Goal: Find specific page/section: Find specific page/section

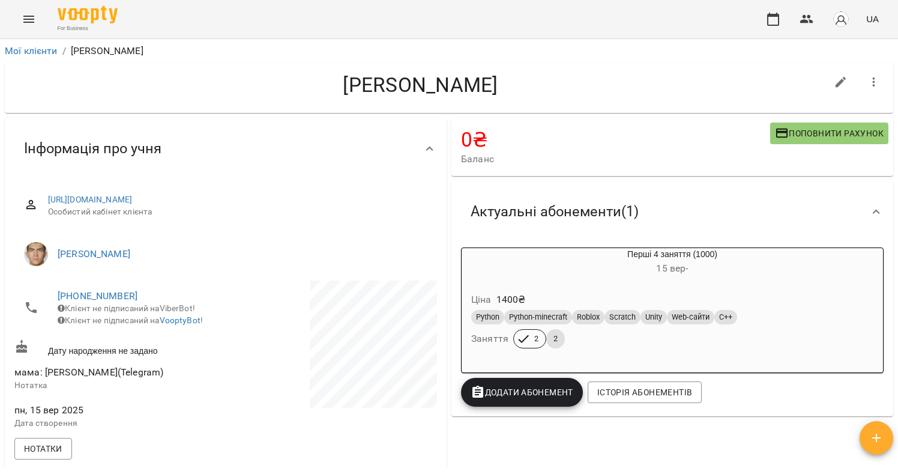
click at [38, 31] on div "For Business UA" at bounding box center [449, 19] width 898 height 38
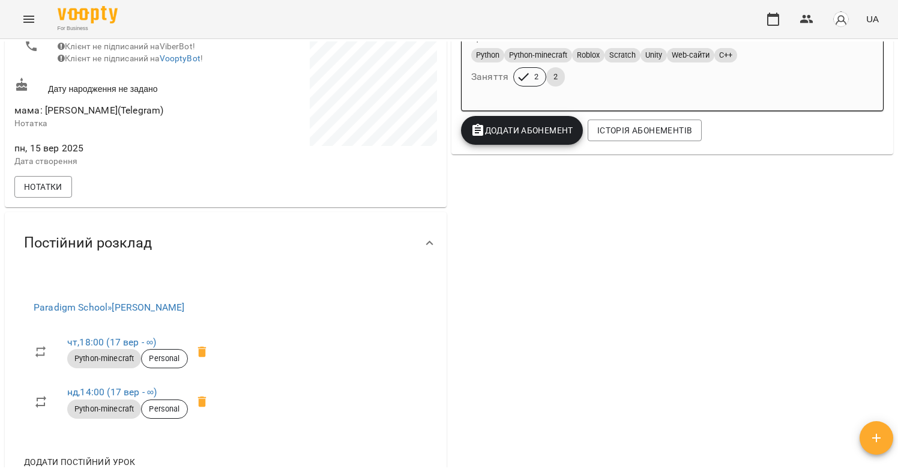
click at [28, 24] on icon "Menu" at bounding box center [29, 19] width 14 height 14
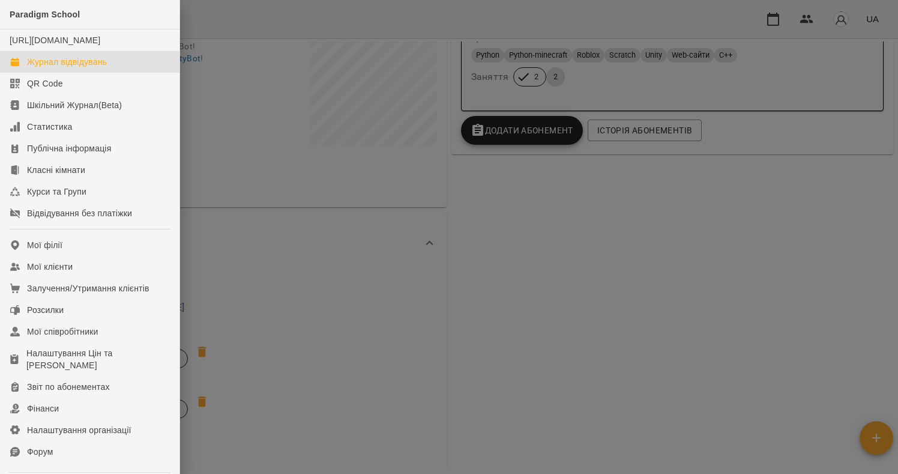
click at [47, 68] on div "Журнал відвідувань" at bounding box center [67, 62] width 80 height 12
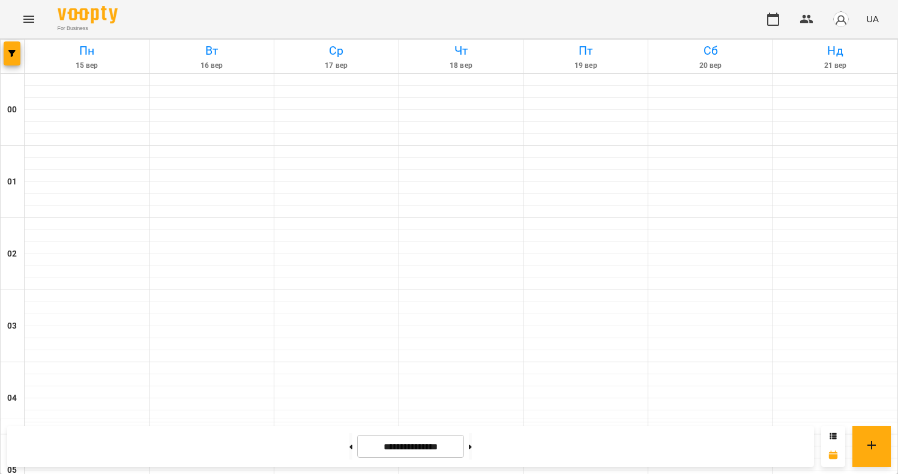
scroll to position [656, 0]
click at [14, 62] on button "button" at bounding box center [12, 53] width 17 height 24
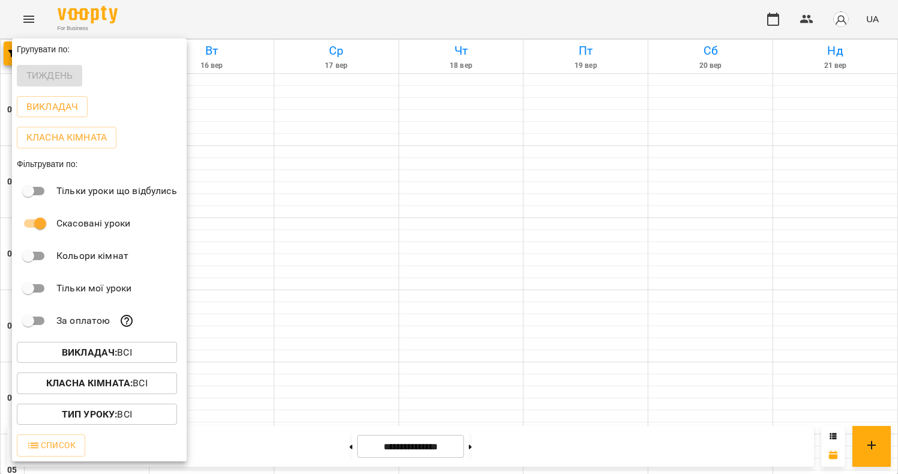
click at [118, 349] on p "Викладач : Всі" at bounding box center [97, 352] width 70 height 14
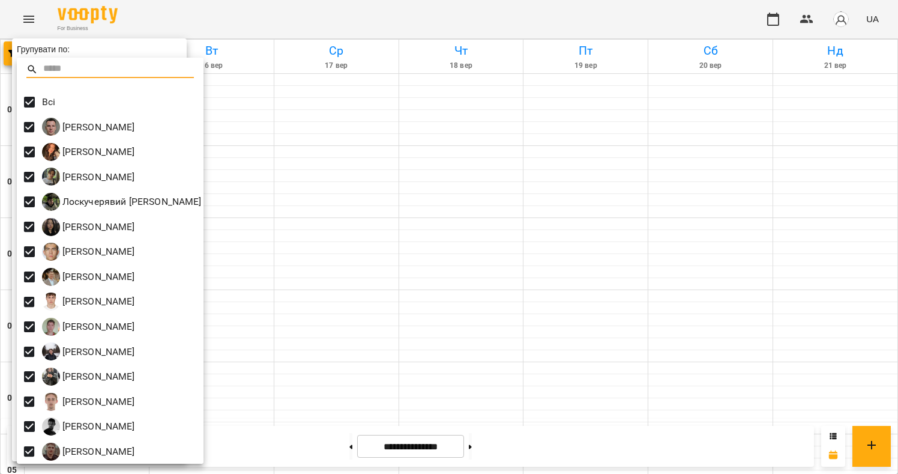
click at [266, 275] on div at bounding box center [449, 237] width 898 height 474
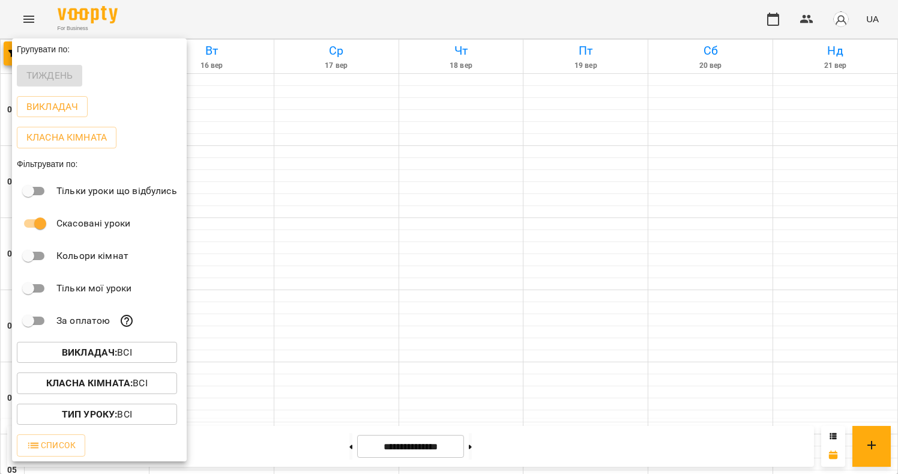
click at [266, 275] on div at bounding box center [449, 237] width 898 height 474
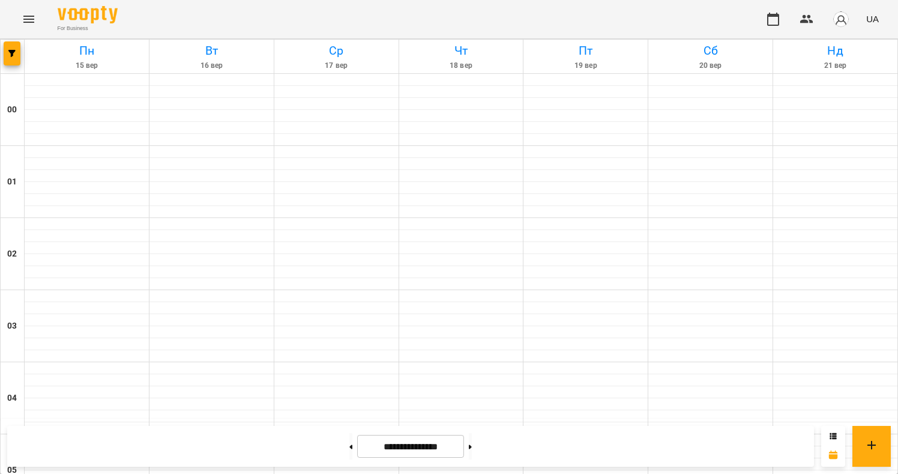
scroll to position [1167, 0]
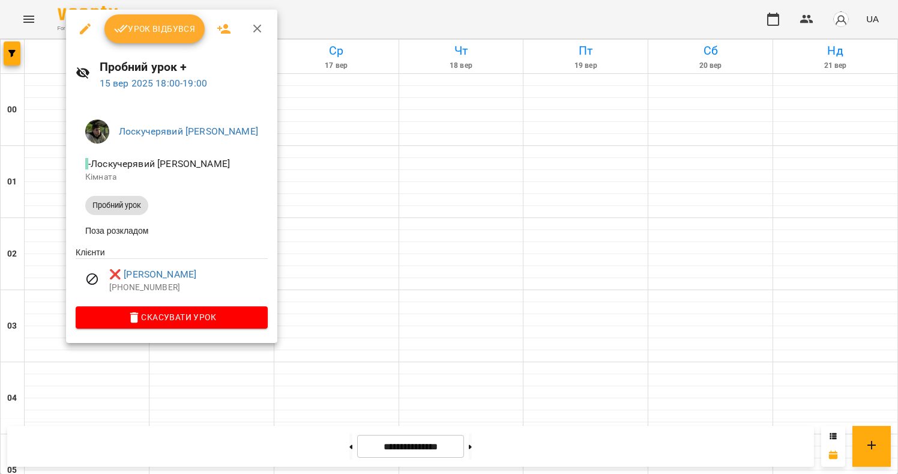
click at [34, 241] on div at bounding box center [449, 237] width 898 height 474
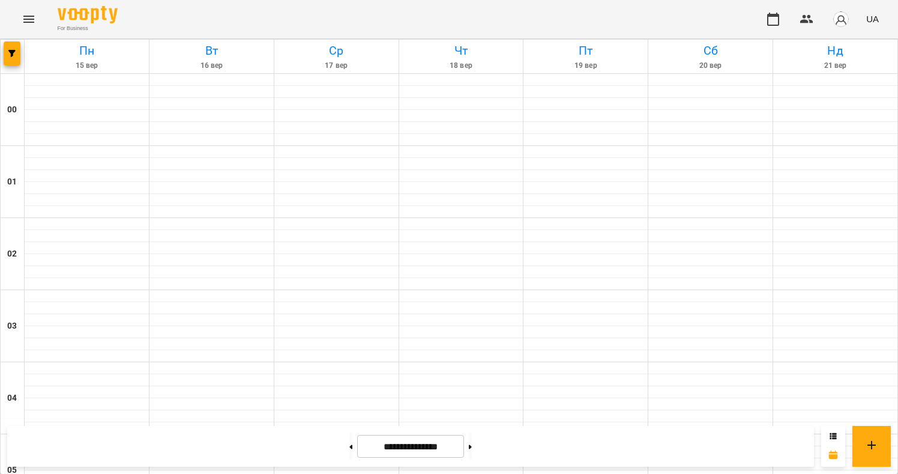
scroll to position [1131, 0]
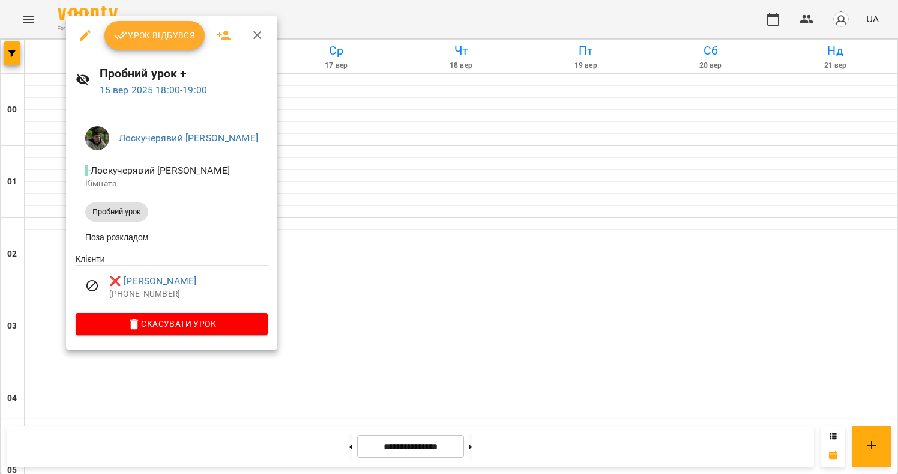
click at [51, 328] on div at bounding box center [449, 237] width 898 height 474
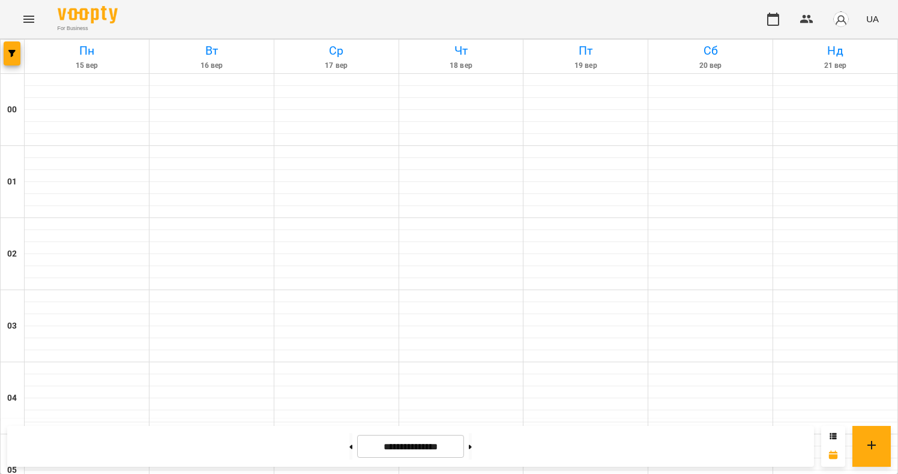
scroll to position [1203, 0]
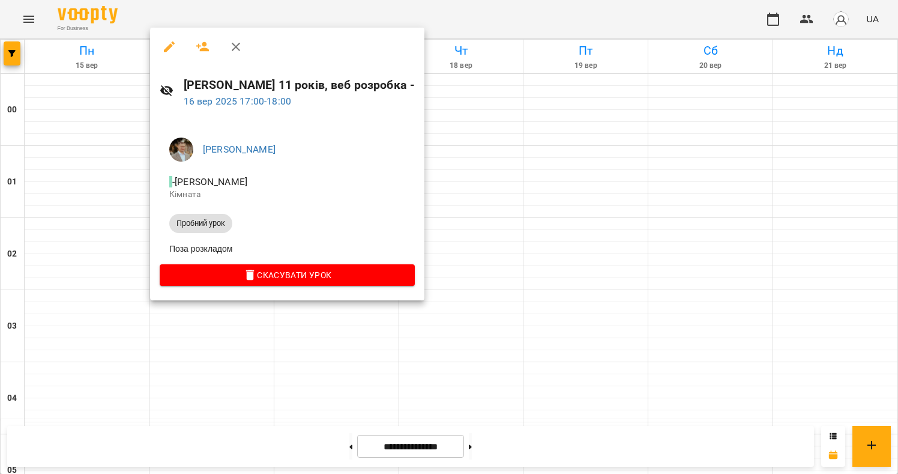
click at [138, 158] on div at bounding box center [449, 237] width 898 height 474
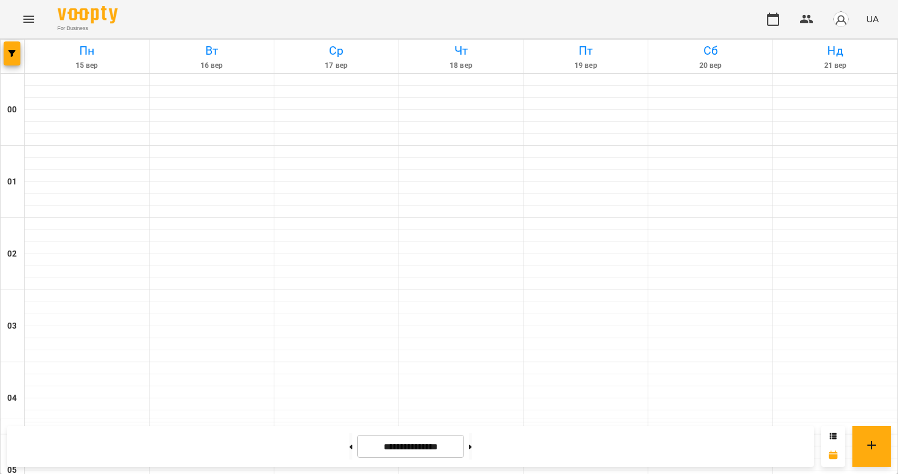
scroll to position [1332, 0]
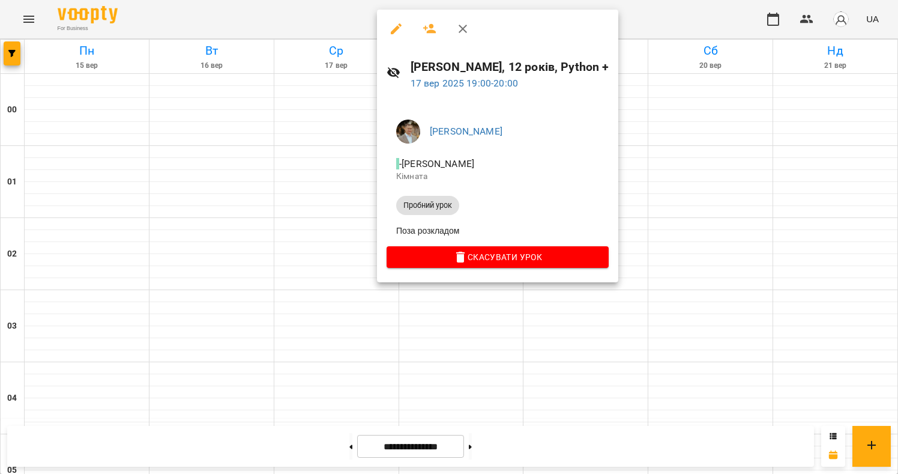
click at [362, 292] on div at bounding box center [449, 237] width 898 height 474
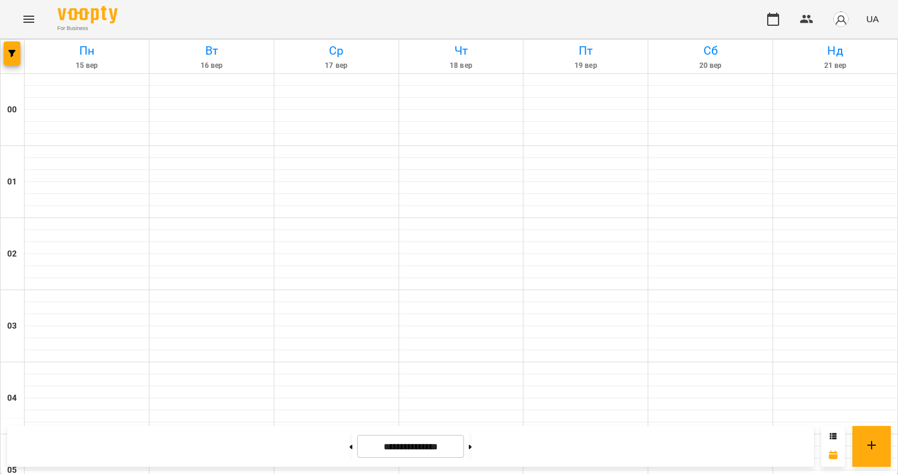
scroll to position [1169, 0]
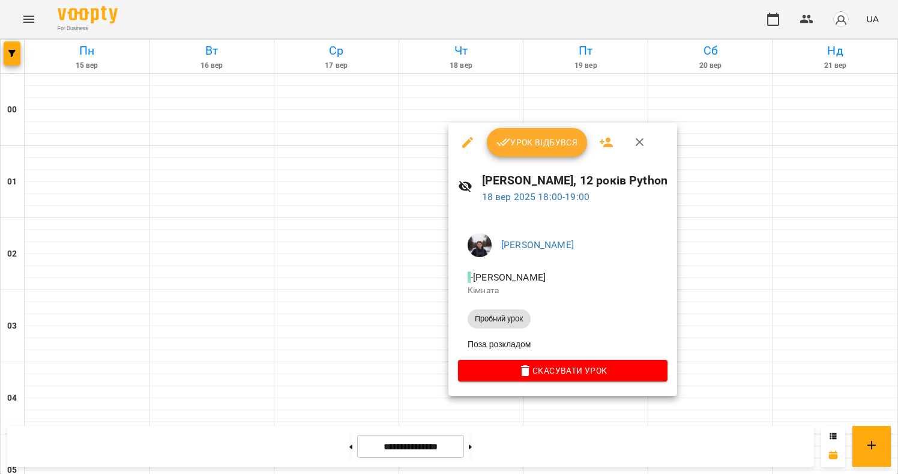
click at [418, 254] on div at bounding box center [449, 237] width 898 height 474
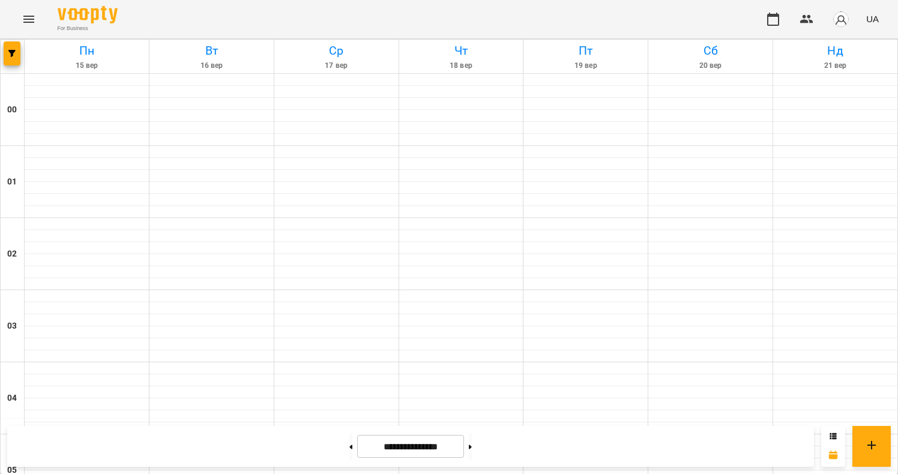
scroll to position [1059, 0]
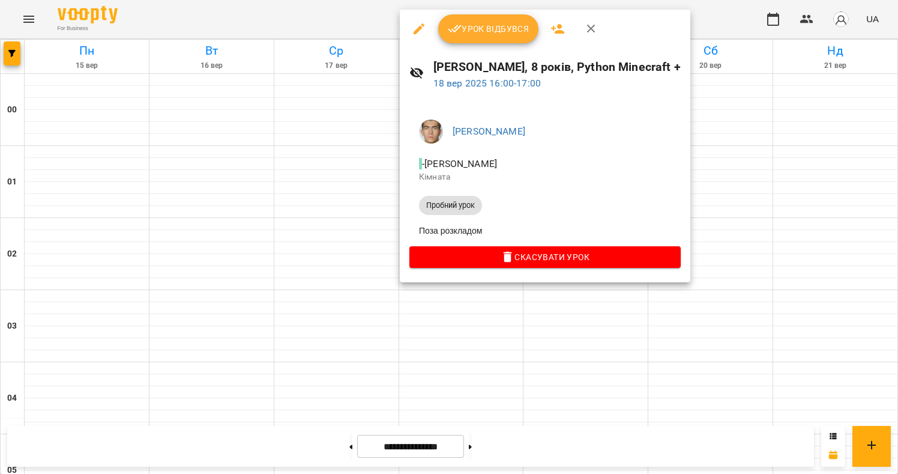
click at [386, 227] on div at bounding box center [449, 237] width 898 height 474
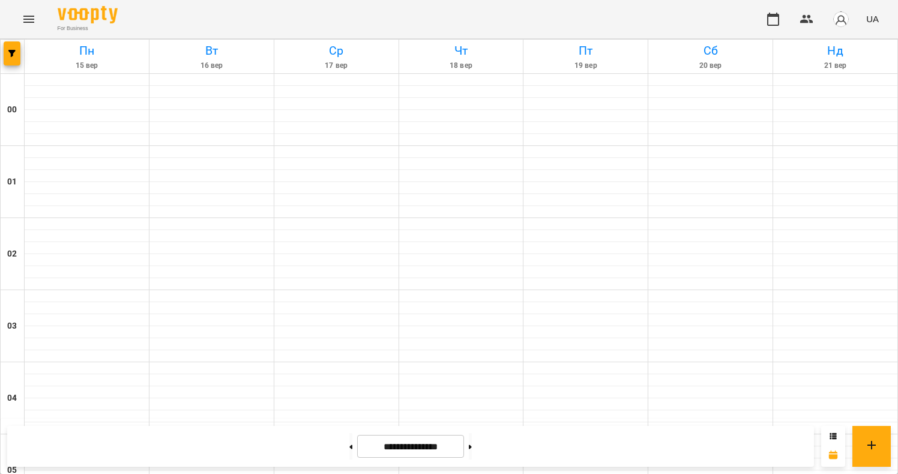
scroll to position [1129, 0]
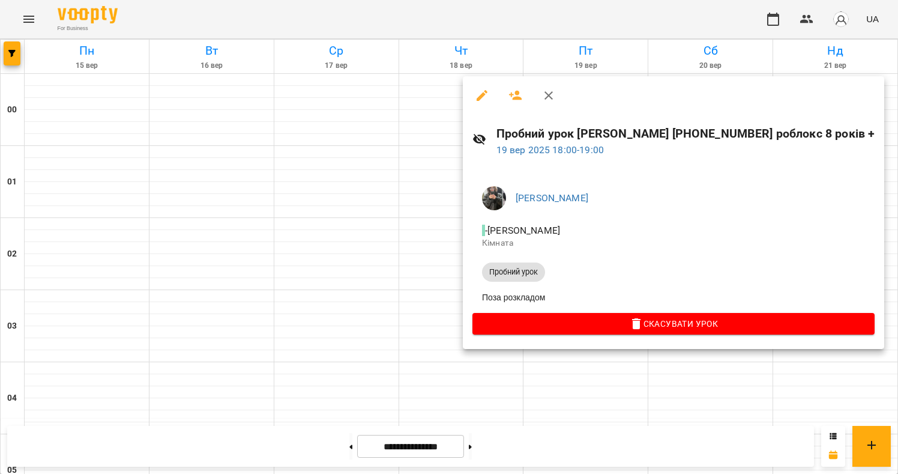
click at [569, 381] on div at bounding box center [449, 237] width 898 height 474
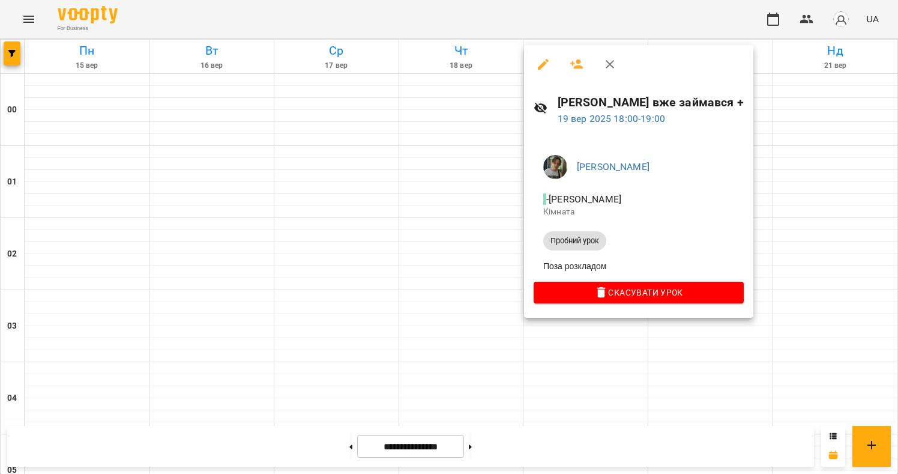
click at [542, 346] on div at bounding box center [449, 237] width 898 height 474
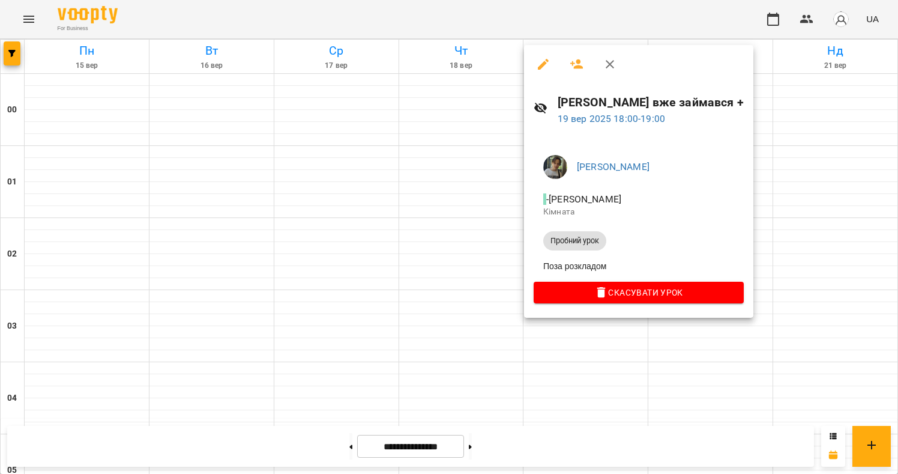
click at [549, 354] on div at bounding box center [449, 237] width 898 height 474
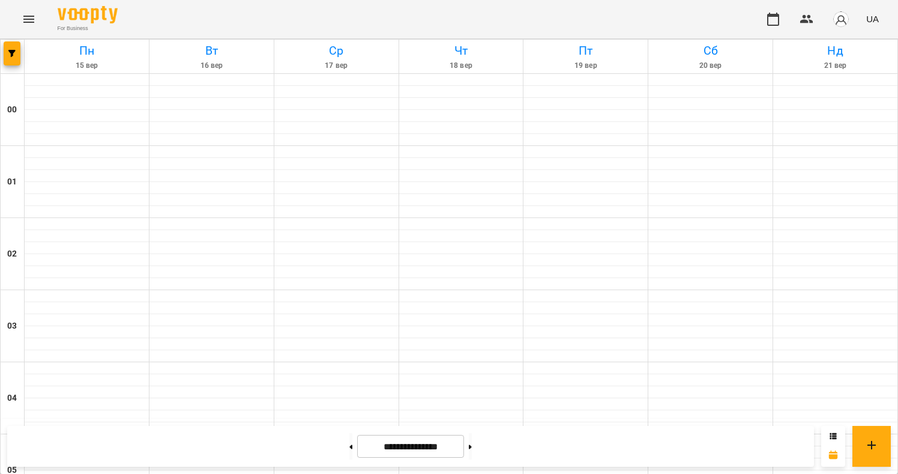
scroll to position [1318, 0]
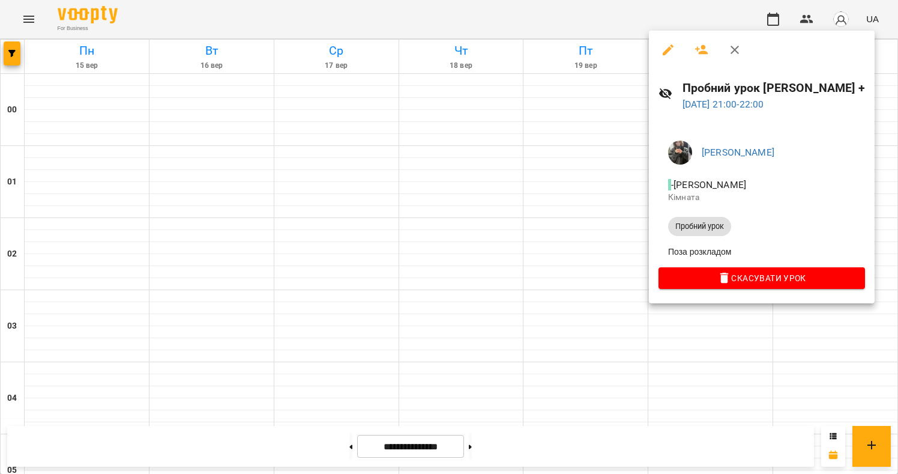
click at [695, 342] on div at bounding box center [449, 237] width 898 height 474
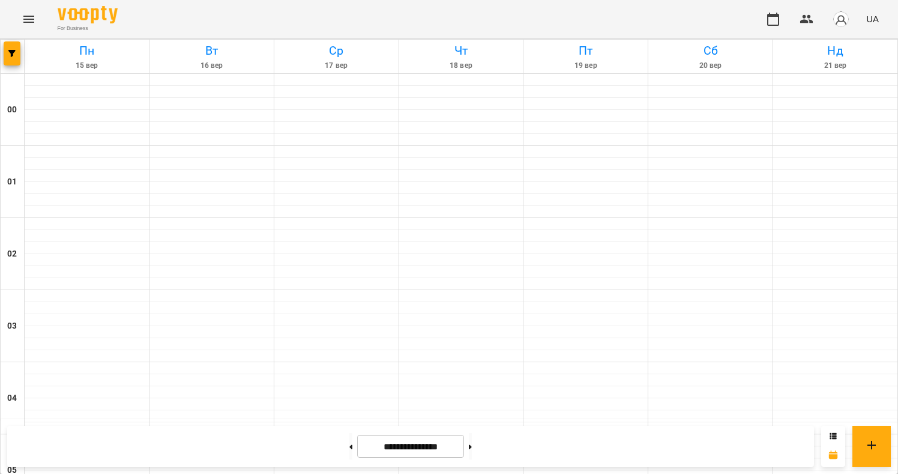
scroll to position [1045, 0]
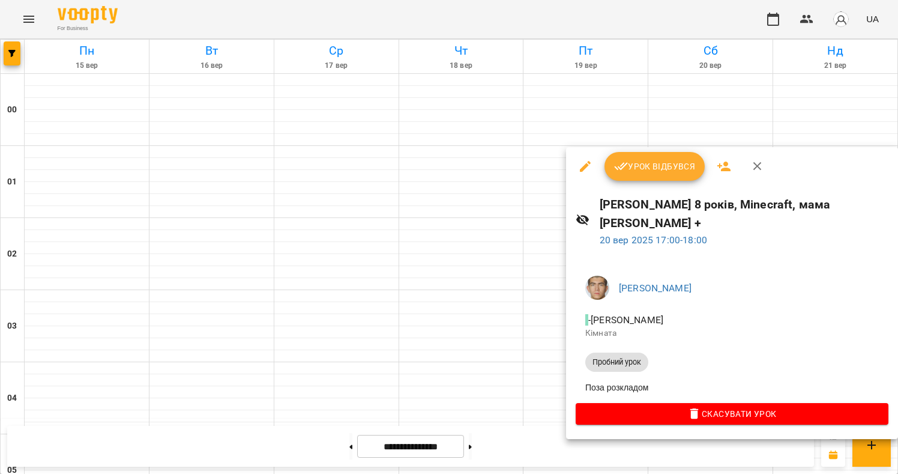
click at [602, 115] on div at bounding box center [449, 237] width 898 height 474
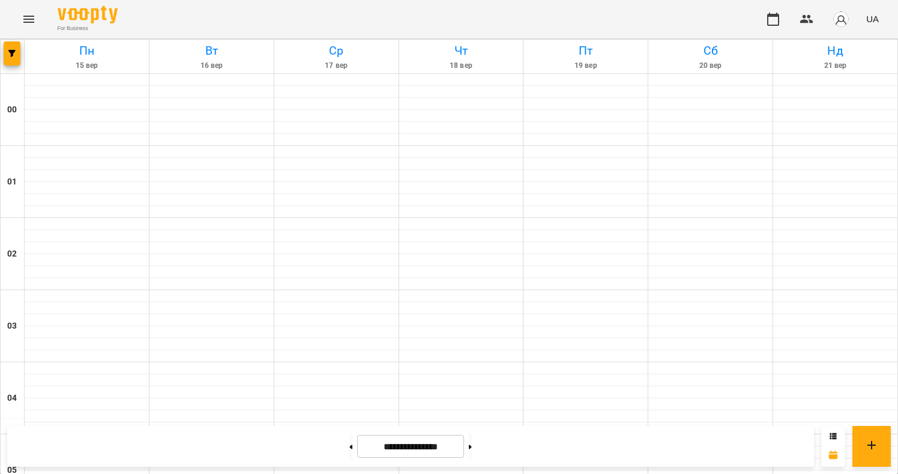
scroll to position [946, 0]
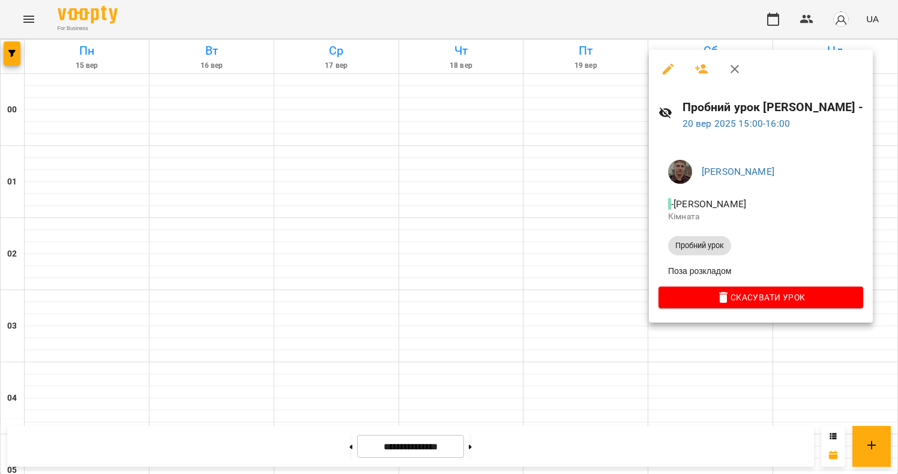
click at [579, 258] on div at bounding box center [449, 237] width 898 height 474
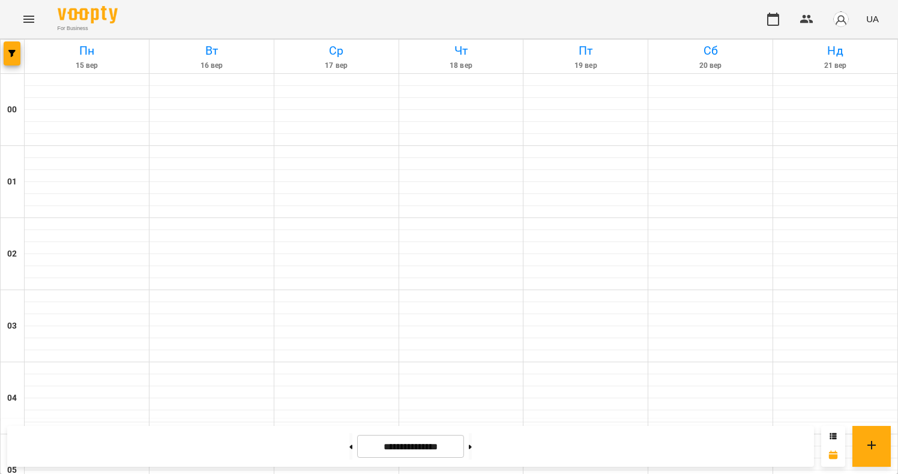
scroll to position [1087, 0]
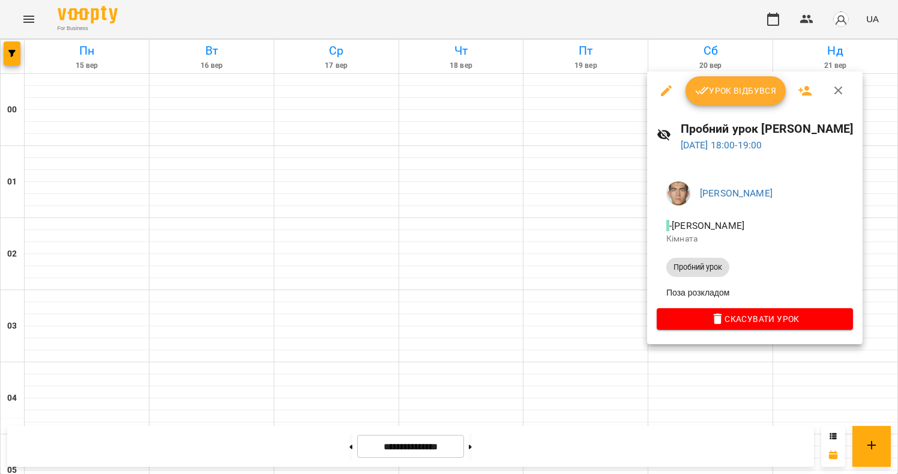
click at [761, 364] on div at bounding box center [449, 237] width 898 height 474
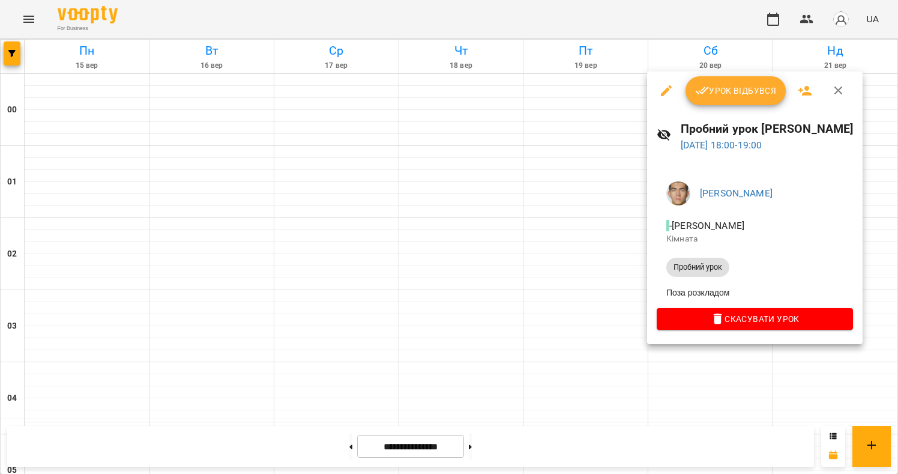
click at [790, 394] on div at bounding box center [449, 237] width 898 height 474
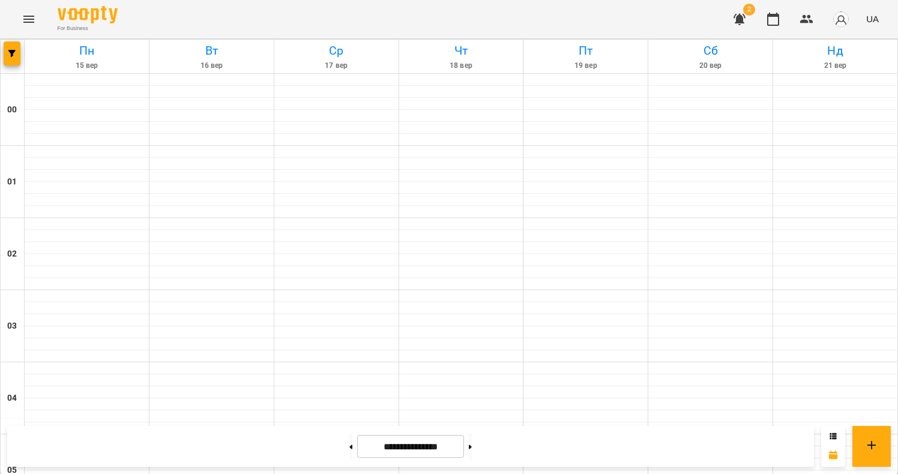
scroll to position [1214, 0]
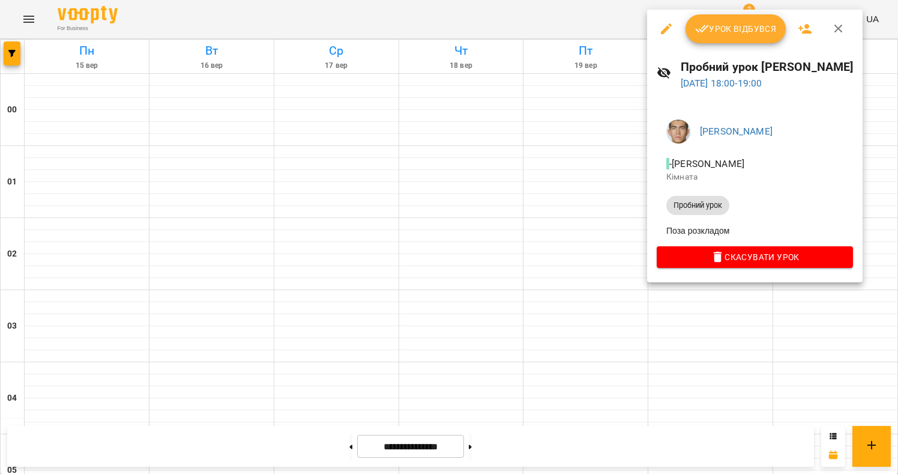
click at [794, 361] on div at bounding box center [449, 237] width 898 height 474
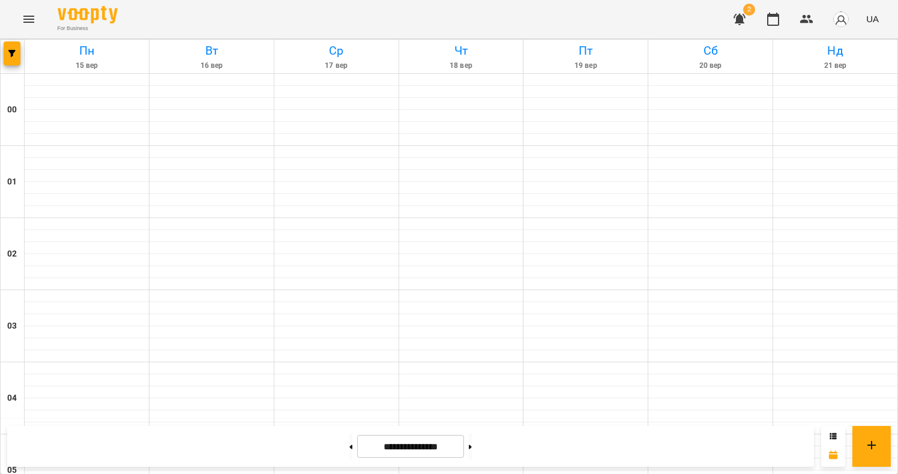
scroll to position [1299, 0]
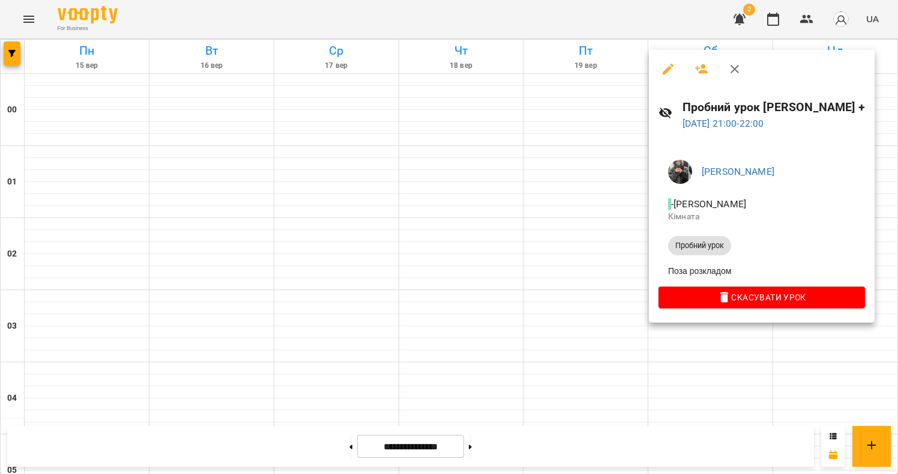
click at [737, 340] on div at bounding box center [449, 237] width 898 height 474
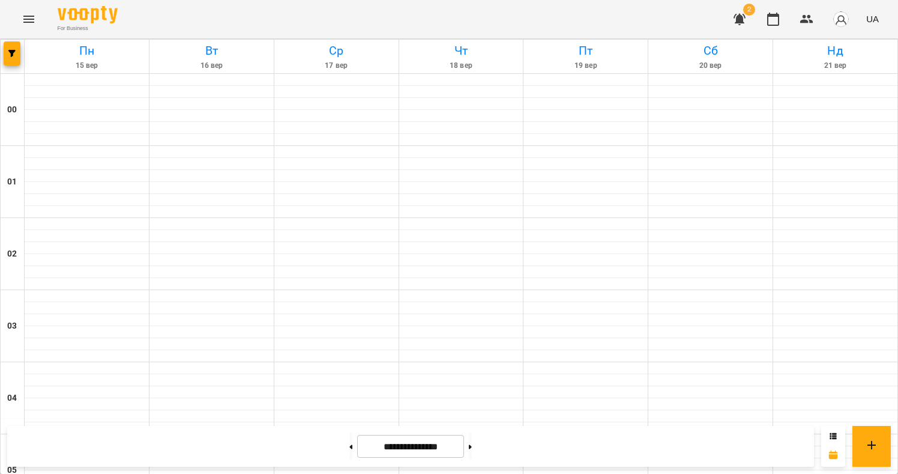
scroll to position [1065, 0]
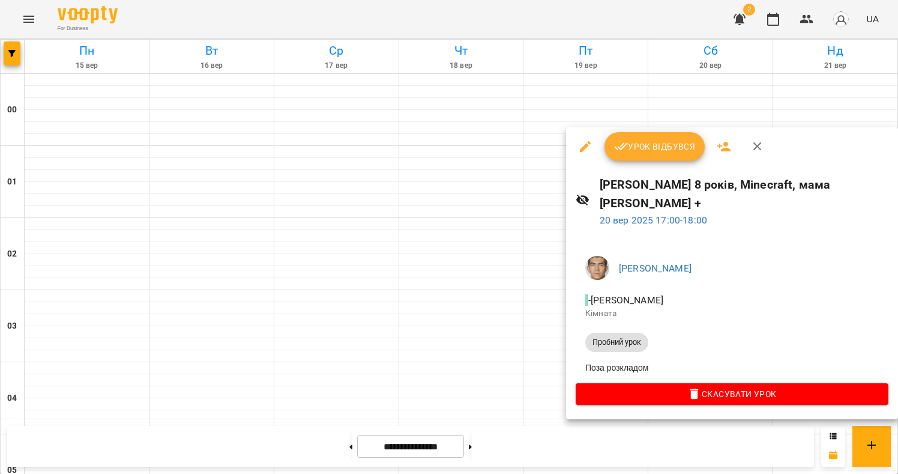
click at [545, 265] on div at bounding box center [449, 237] width 898 height 474
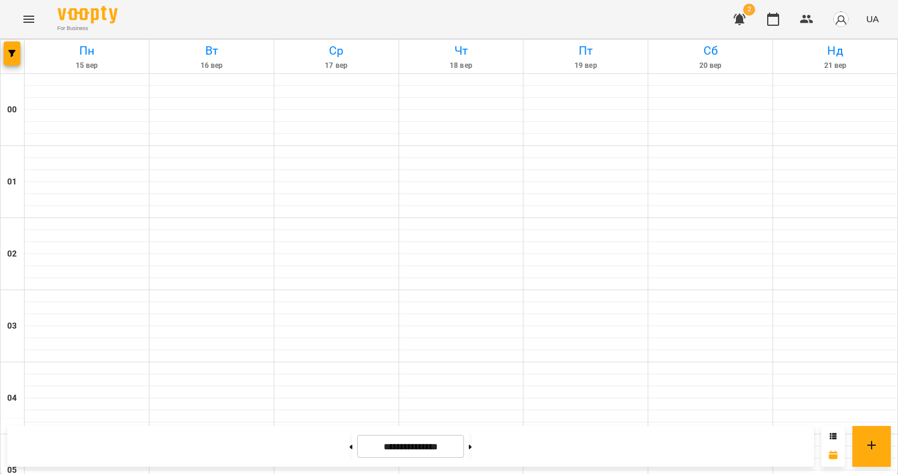
scroll to position [973, 0]
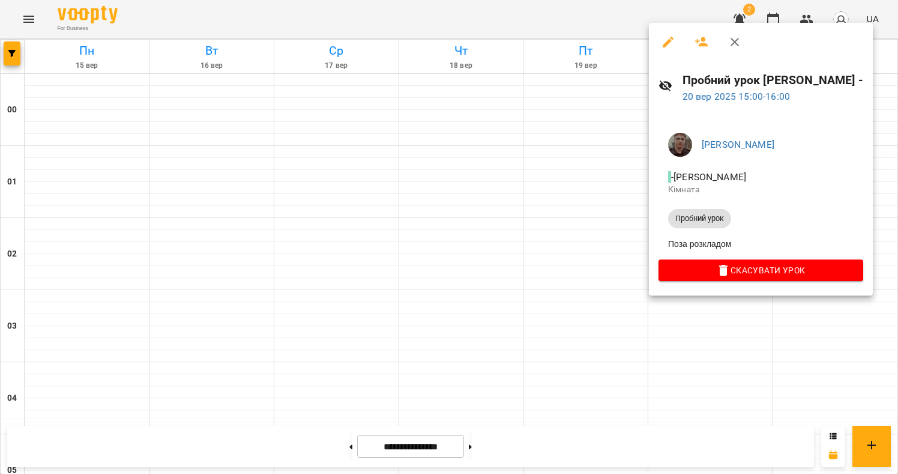
click at [614, 208] on div at bounding box center [449, 237] width 898 height 474
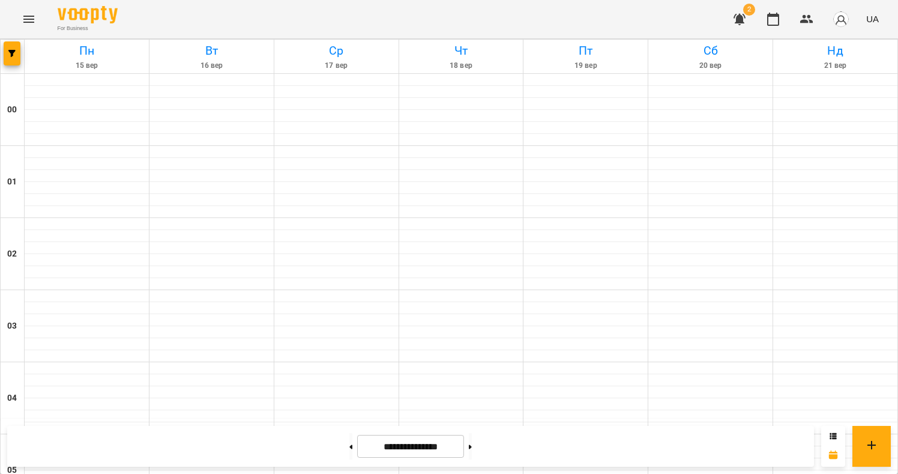
scroll to position [862, 0]
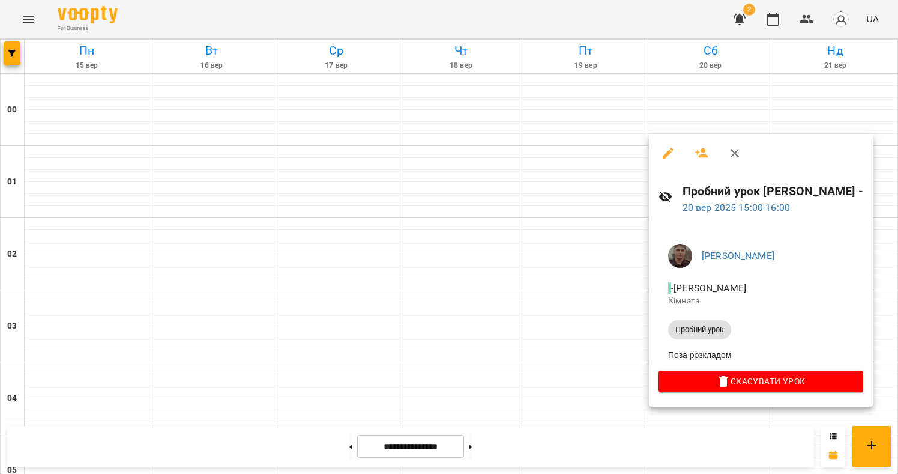
click at [579, 291] on div at bounding box center [449, 237] width 898 height 474
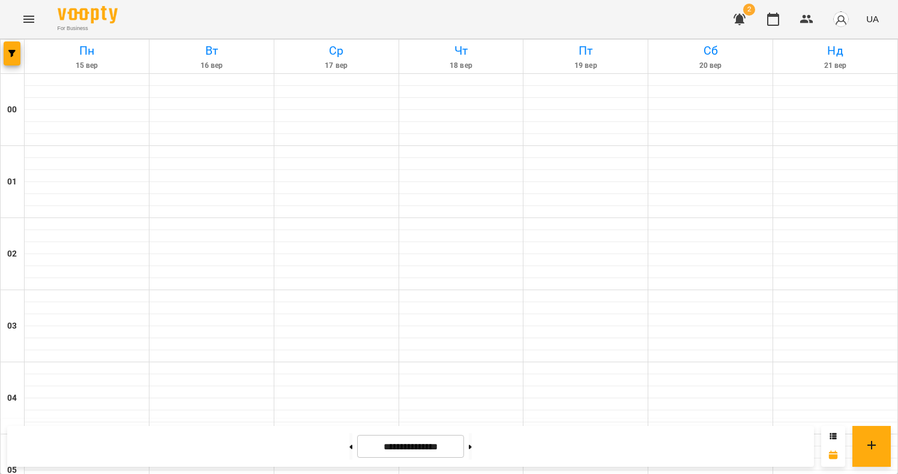
scroll to position [1331, 0]
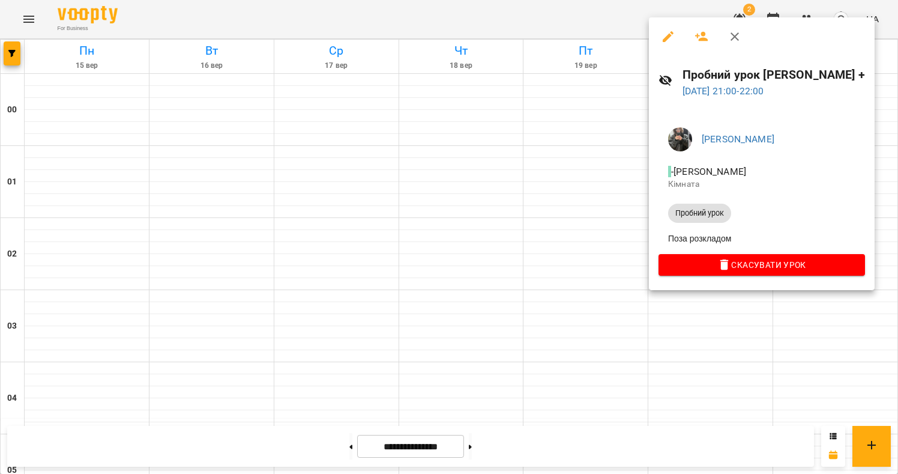
click at [679, 364] on div at bounding box center [449, 237] width 898 height 474
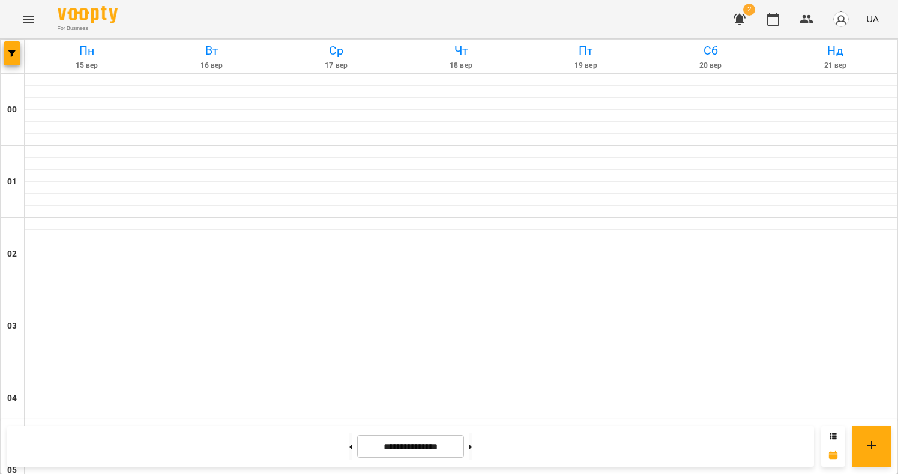
scroll to position [1128, 0]
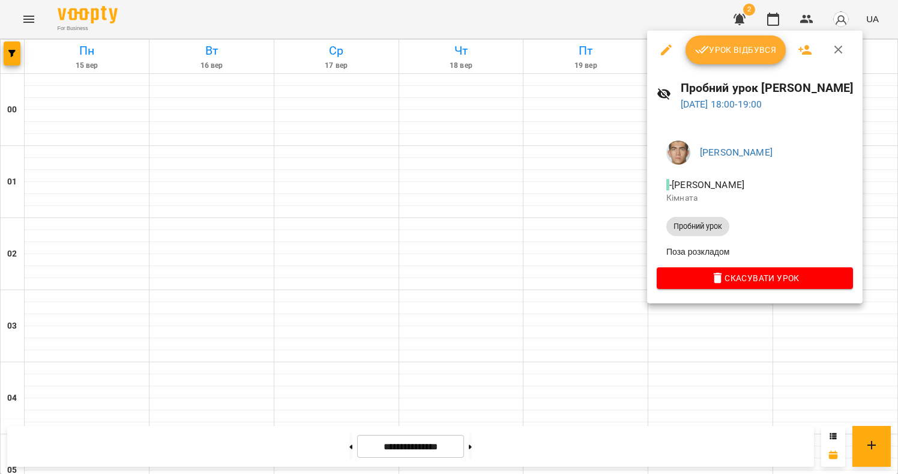
click at [805, 313] on div at bounding box center [449, 237] width 898 height 474
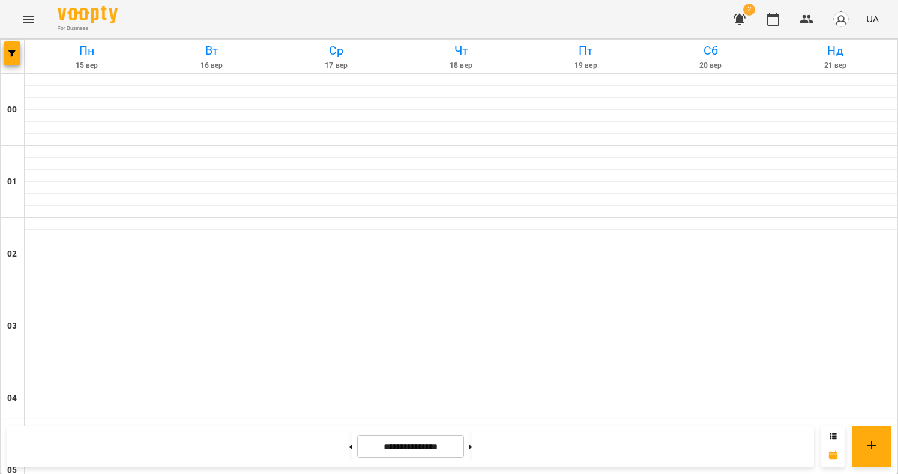
scroll to position [803, 0]
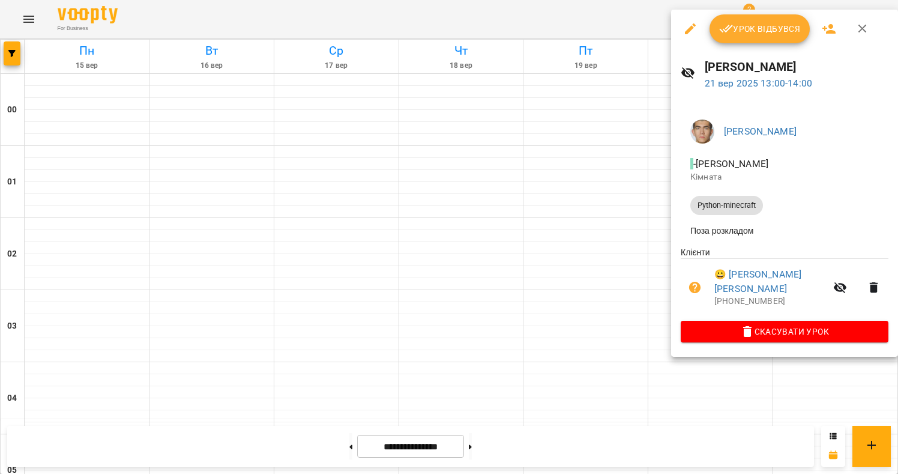
click at [800, 348] on div at bounding box center [449, 237] width 898 height 474
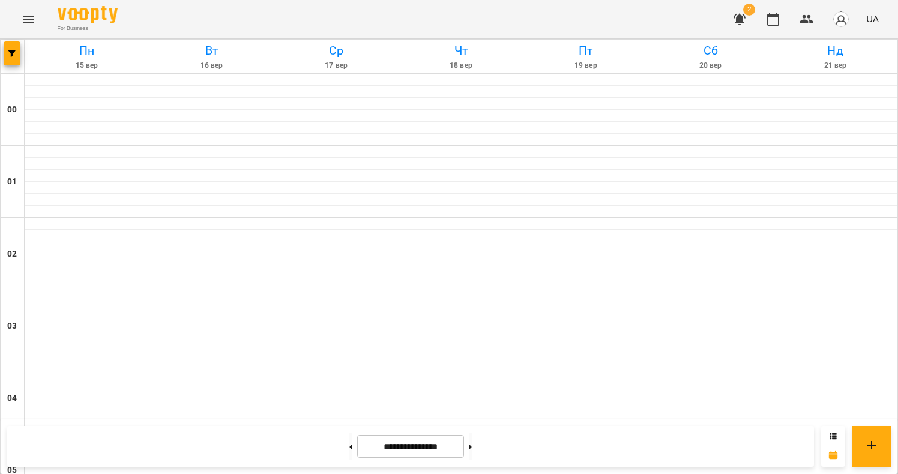
scroll to position [698, 0]
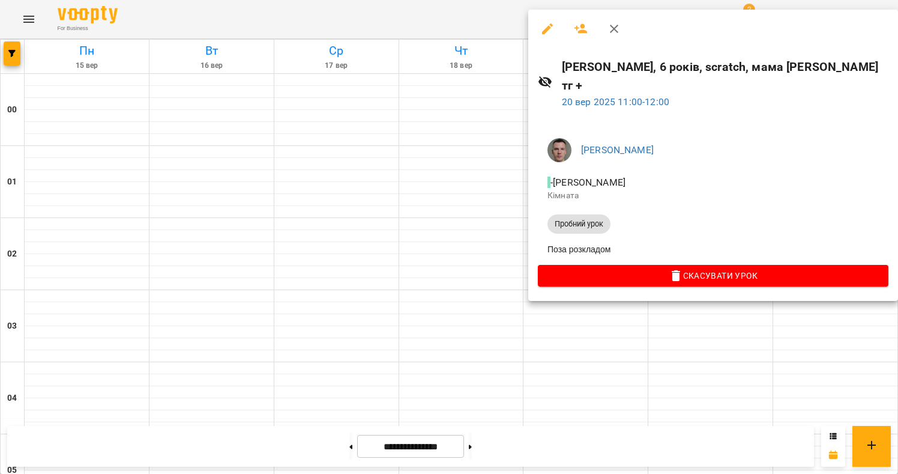
click at [716, 333] on div at bounding box center [449, 237] width 898 height 474
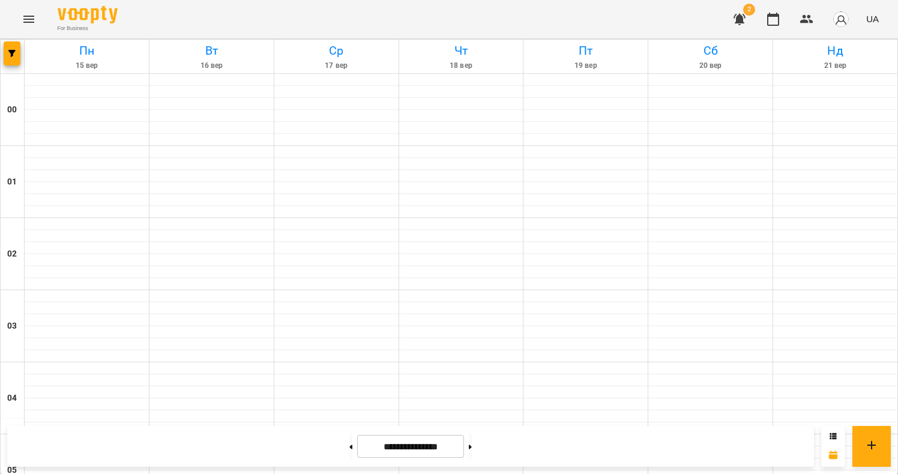
scroll to position [914, 0]
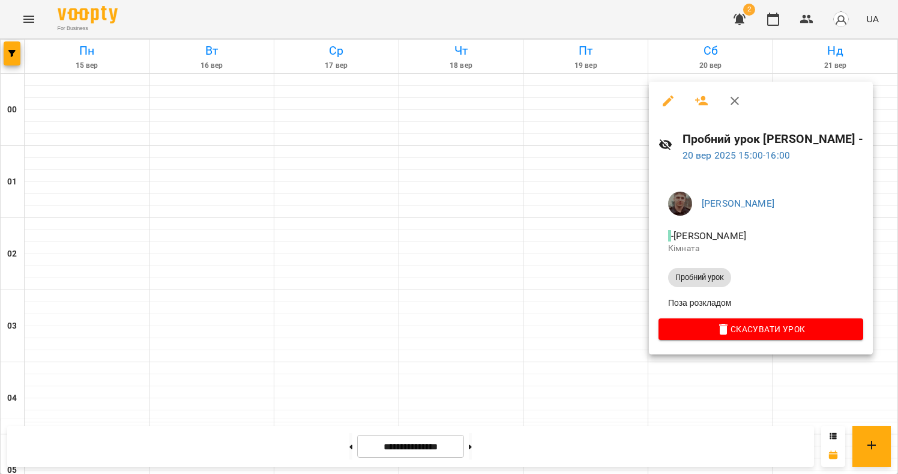
click at [615, 336] on div at bounding box center [449, 237] width 898 height 474
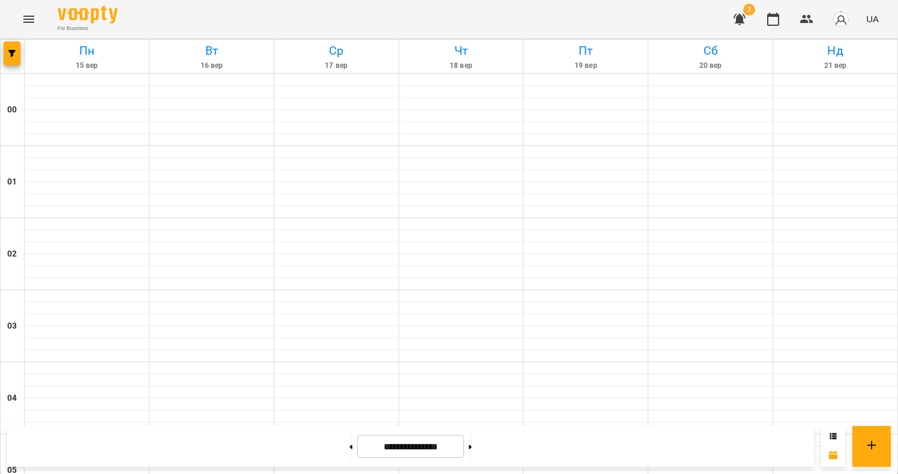
scroll to position [1221, 0]
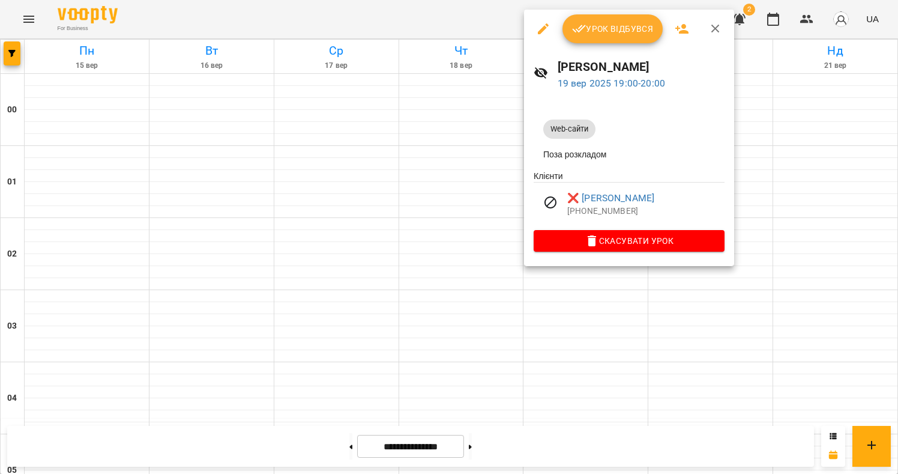
click at [557, 340] on div at bounding box center [449, 237] width 898 height 474
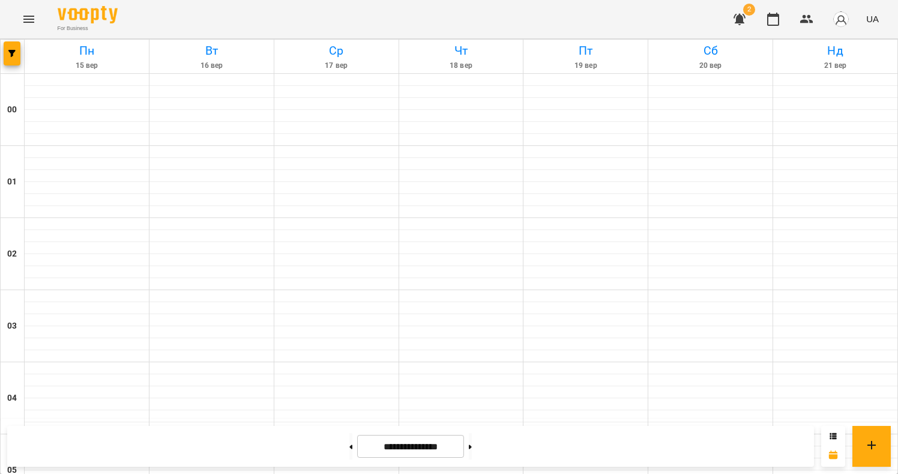
scroll to position [1384, 0]
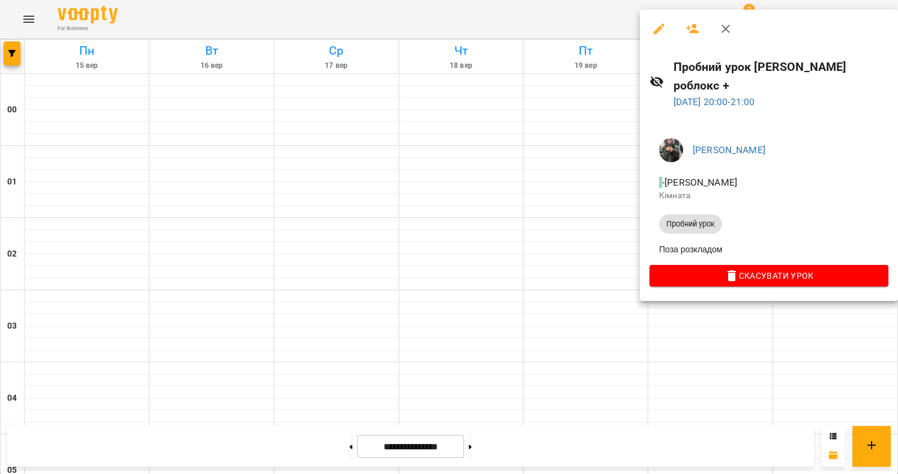
click at [791, 310] on div at bounding box center [449, 237] width 898 height 474
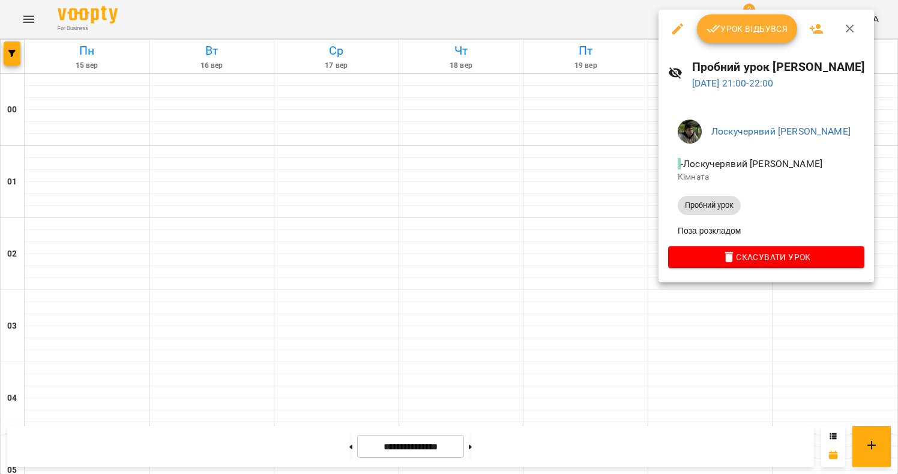
click at [809, 332] on div at bounding box center [449, 237] width 898 height 474
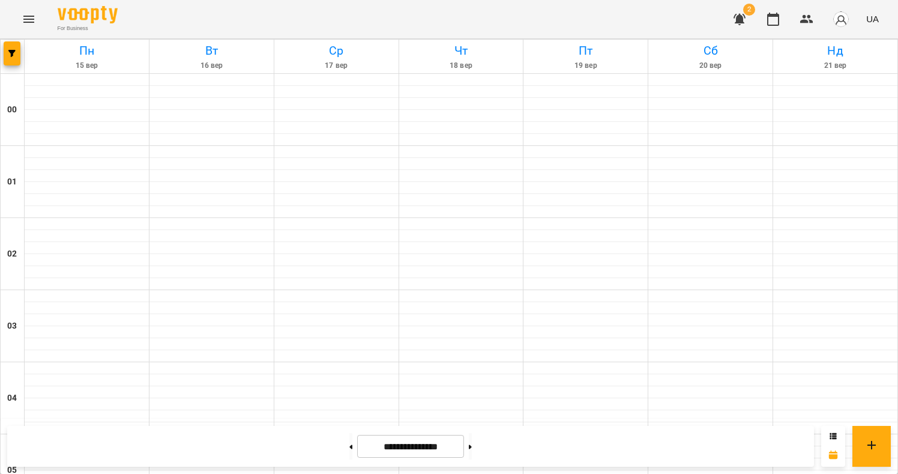
scroll to position [617, 0]
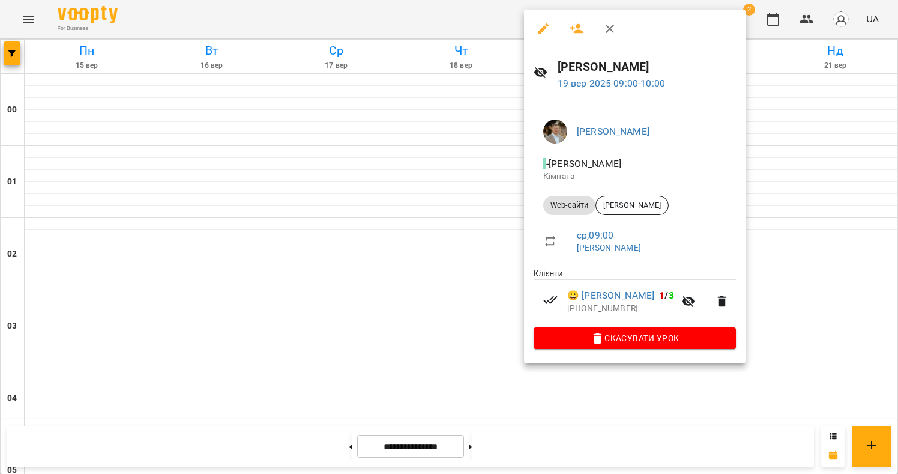
click at [798, 218] on div at bounding box center [449, 237] width 898 height 474
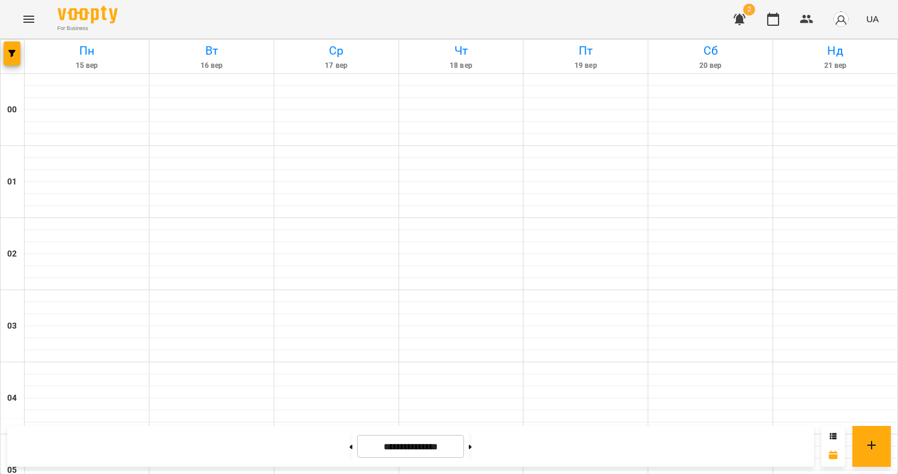
scroll to position [1089, 0]
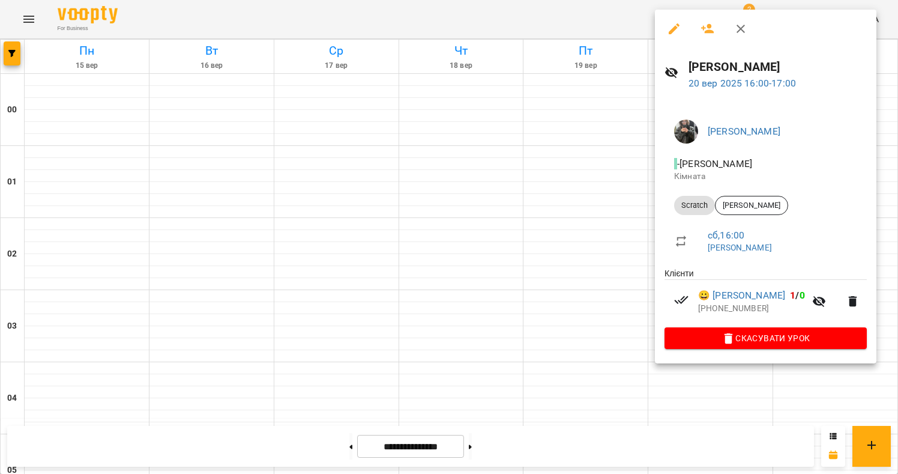
click at [628, 172] on div at bounding box center [449, 237] width 898 height 474
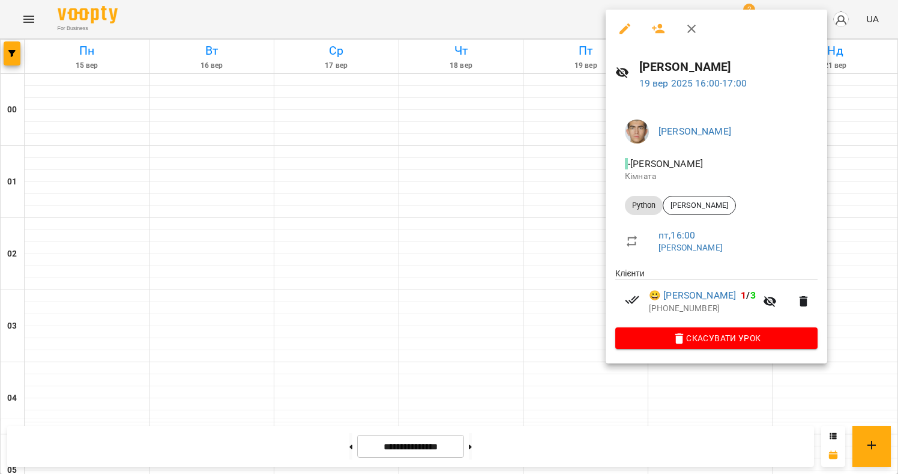
click at [589, 166] on div at bounding box center [449, 237] width 898 height 474
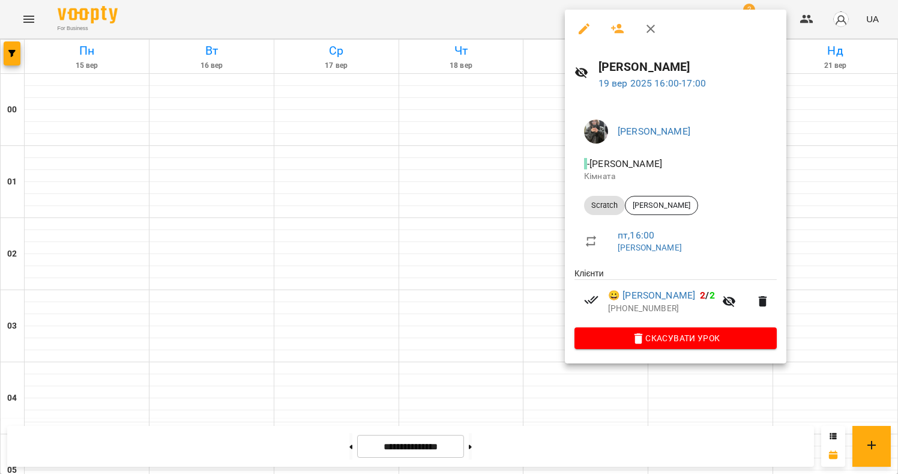
click at [548, 174] on div at bounding box center [449, 237] width 898 height 474
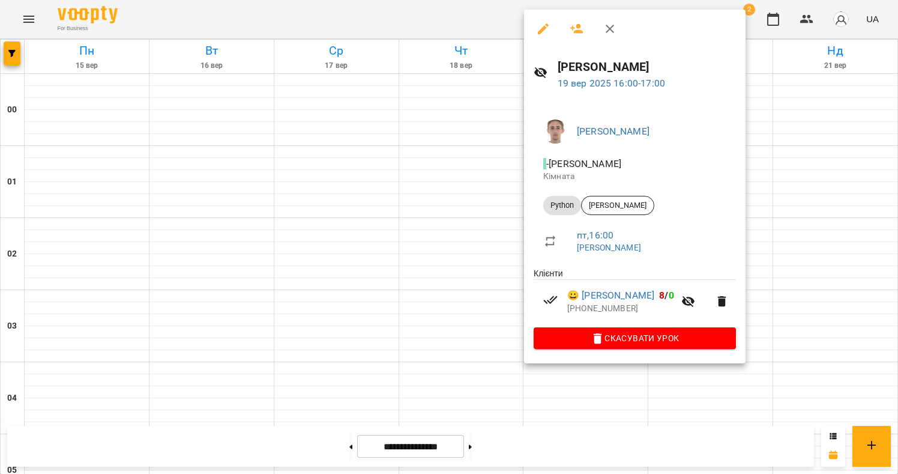
click at [509, 179] on div at bounding box center [449, 237] width 898 height 474
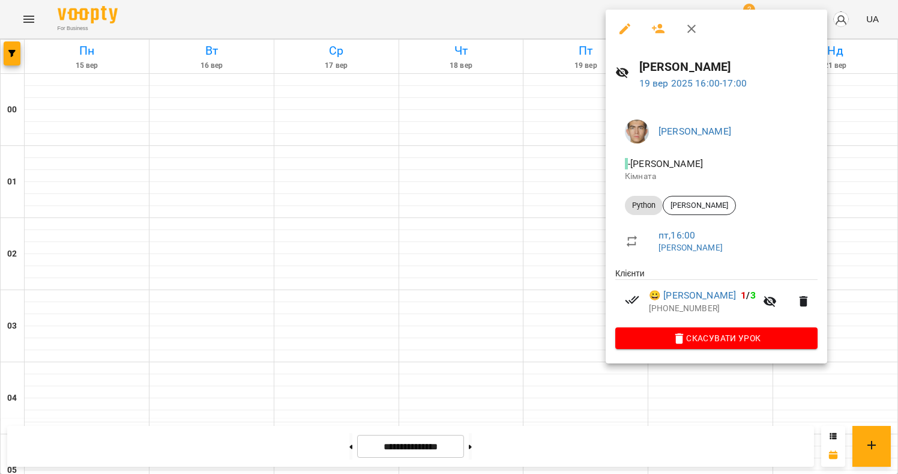
click at [585, 174] on div at bounding box center [449, 237] width 898 height 474
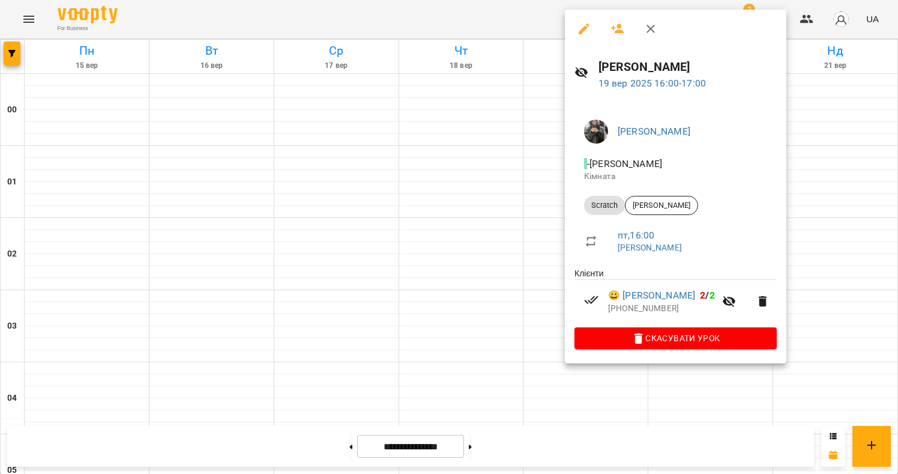
click at [539, 178] on div at bounding box center [449, 237] width 898 height 474
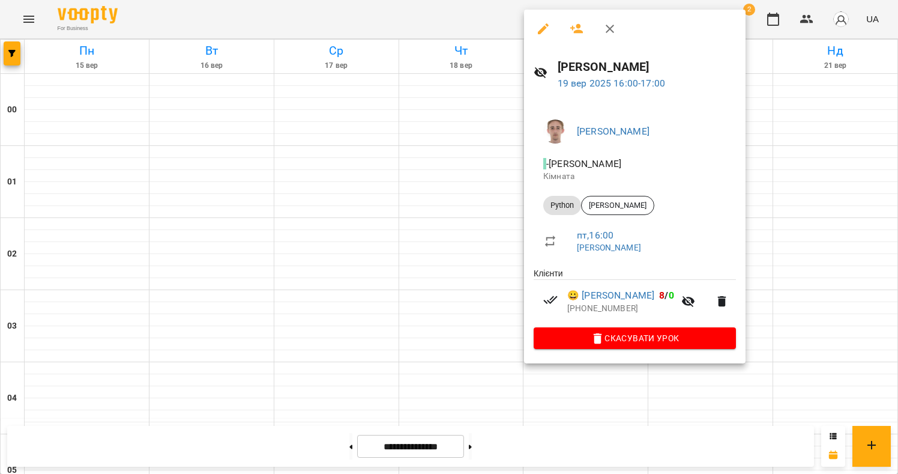
click at [539, 178] on li "- Цомпель Олександр Ігорович Кімната" at bounding box center [635, 169] width 202 height 43
click at [518, 177] on div at bounding box center [449, 237] width 898 height 474
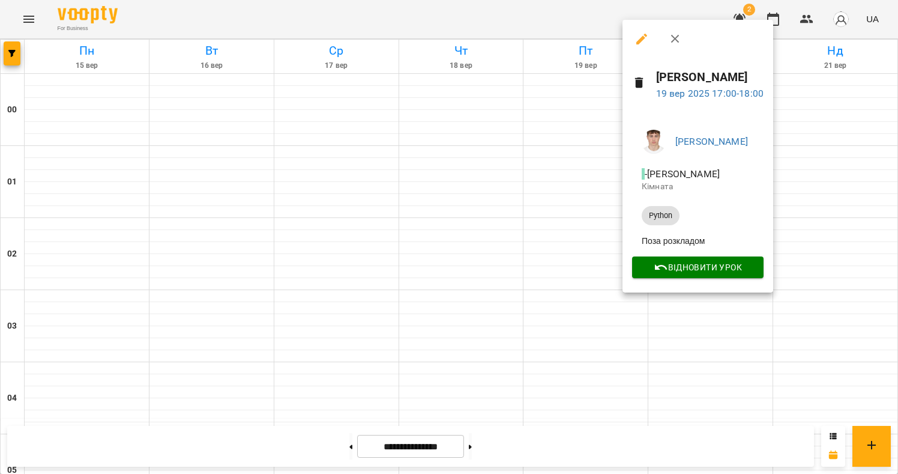
click at [536, 250] on div at bounding box center [449, 237] width 898 height 474
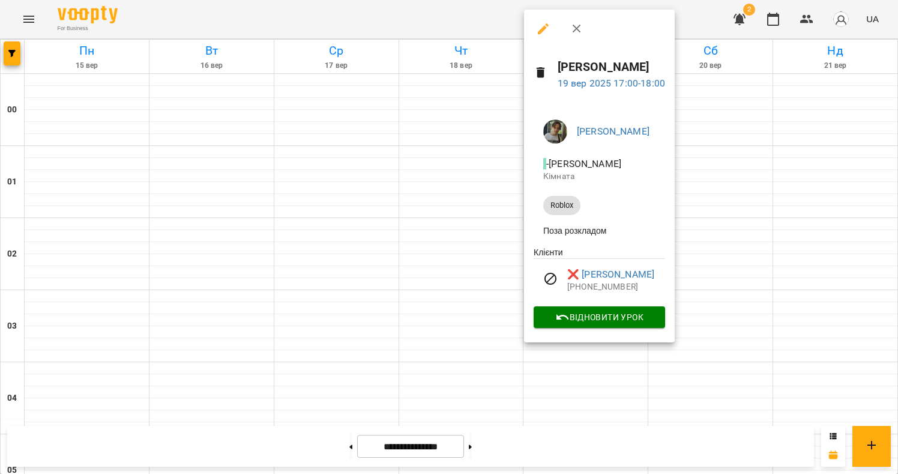
click at [510, 248] on div at bounding box center [449, 237] width 898 height 474
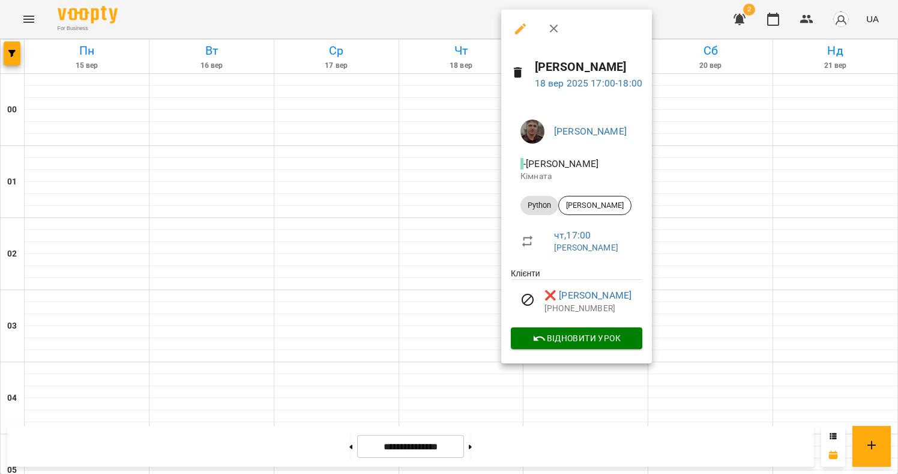
click at [510, 248] on div "Швидкій Вадим Ігорович - Швидкій Вадим Ігорович Кімната Python Вихопень Олег чт…" at bounding box center [576, 232] width 151 height 264
click at [494, 251] on div at bounding box center [449, 237] width 898 height 474
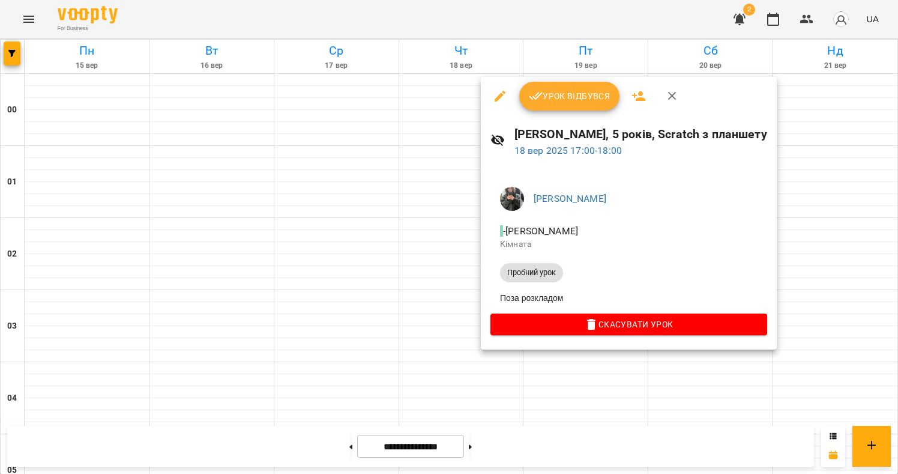
click at [467, 250] on div at bounding box center [449, 237] width 898 height 474
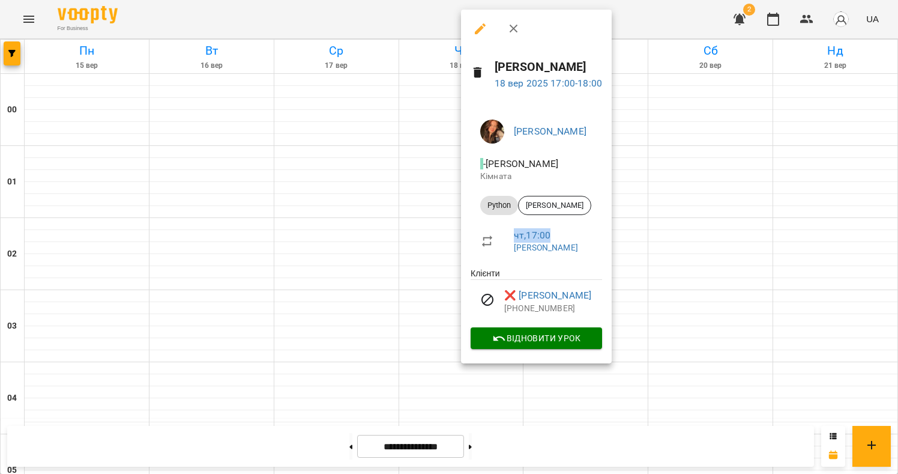
click at [467, 250] on div "Беліменко Вікторія Віталіївна - Беліменко Вікторія Кімната Python Ярослав Мельн…" at bounding box center [536, 232] width 151 height 264
click at [413, 239] on div at bounding box center [449, 237] width 898 height 474
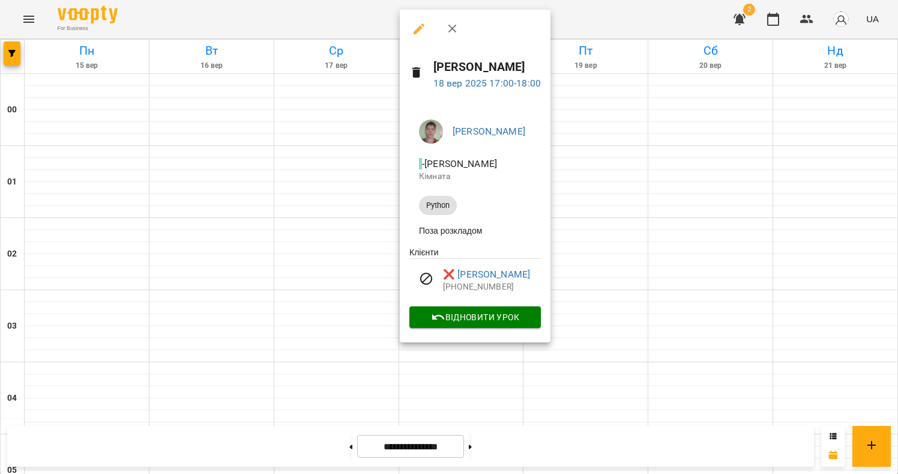
click at [379, 227] on div at bounding box center [449, 237] width 898 height 474
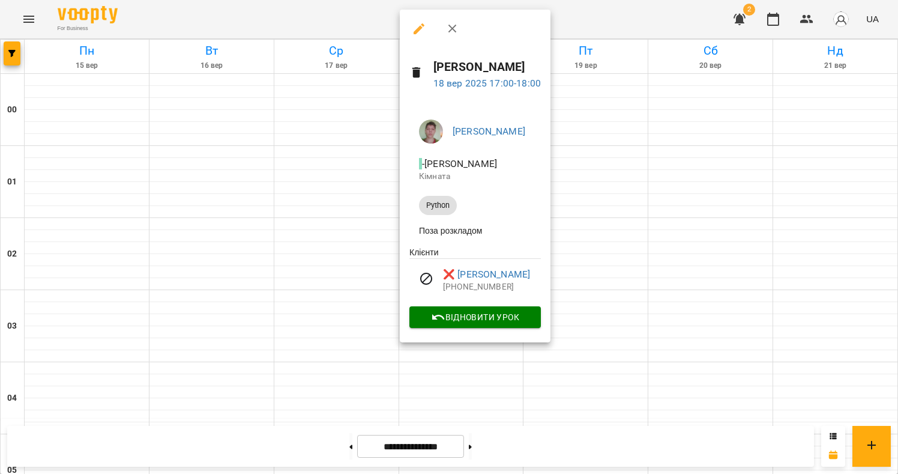
click at [389, 239] on div at bounding box center [449, 237] width 898 height 474
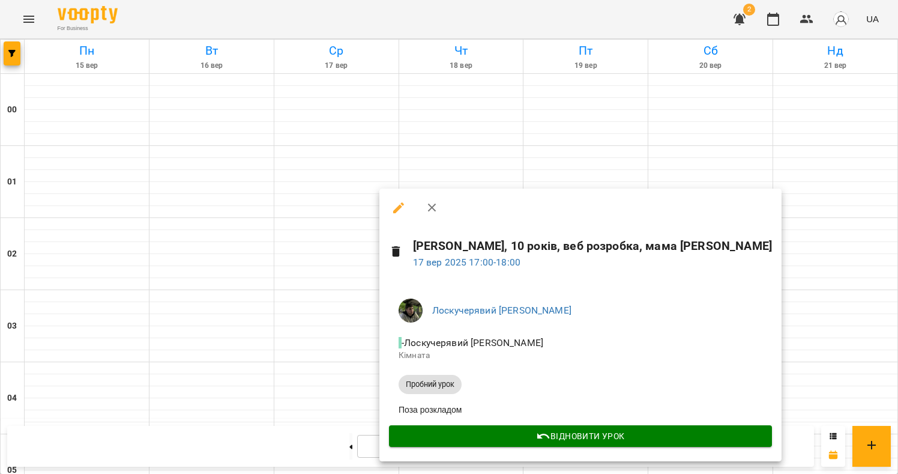
click at [337, 240] on div at bounding box center [449, 237] width 898 height 474
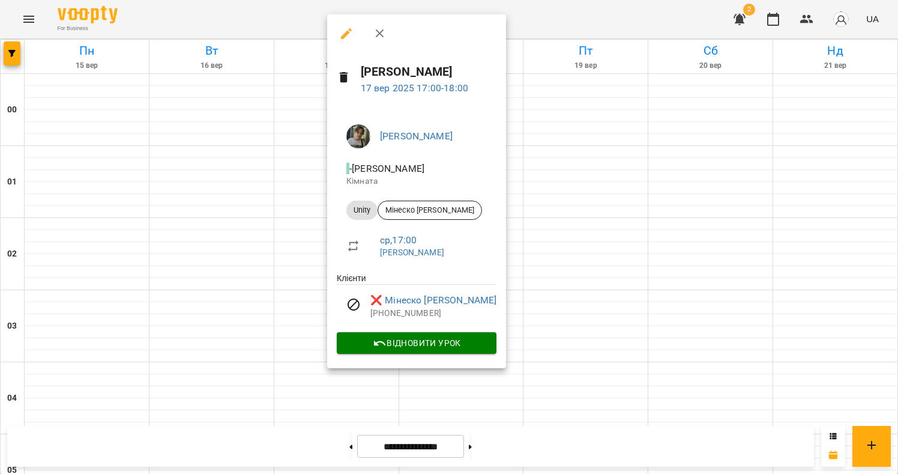
click at [314, 243] on div at bounding box center [449, 237] width 898 height 474
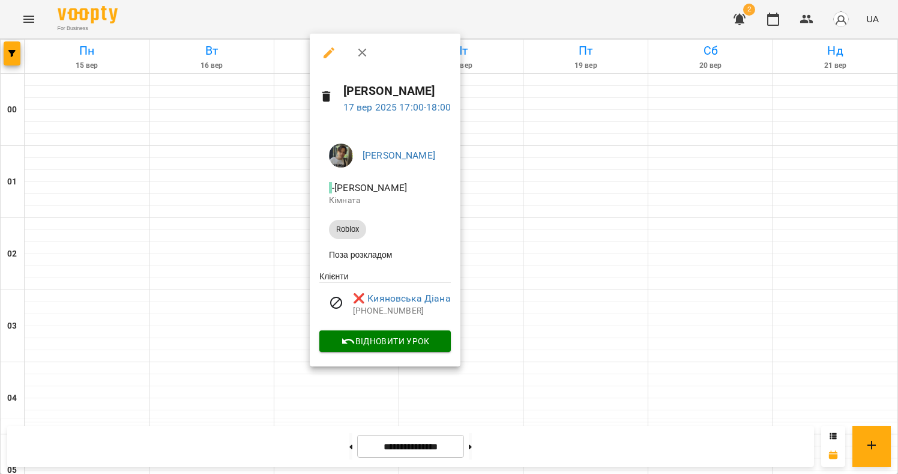
click at [282, 190] on div at bounding box center [449, 237] width 898 height 474
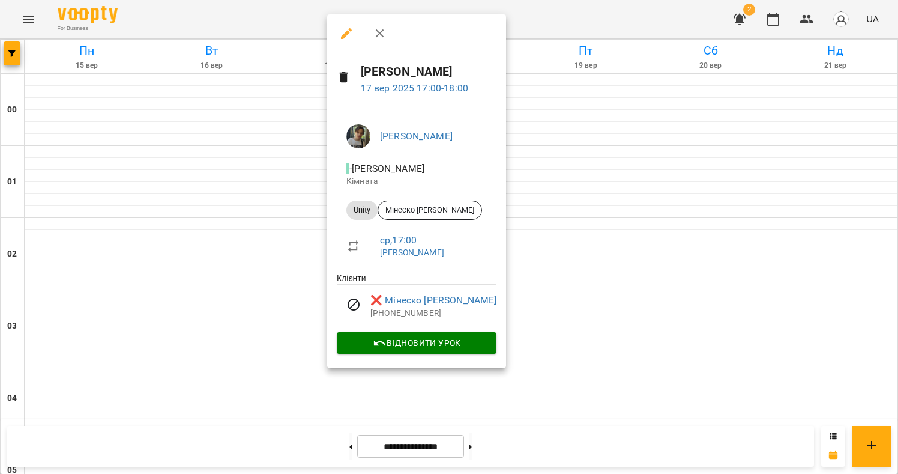
click at [319, 240] on div at bounding box center [449, 237] width 898 height 474
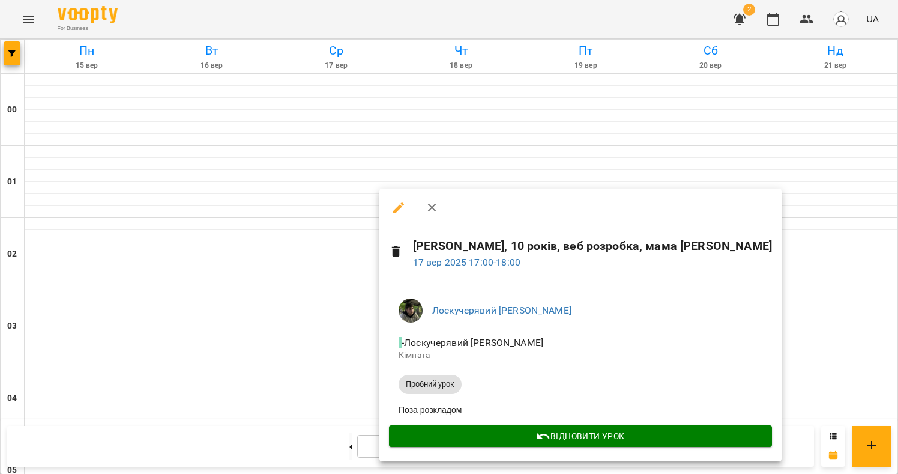
click at [332, 236] on div at bounding box center [449, 237] width 898 height 474
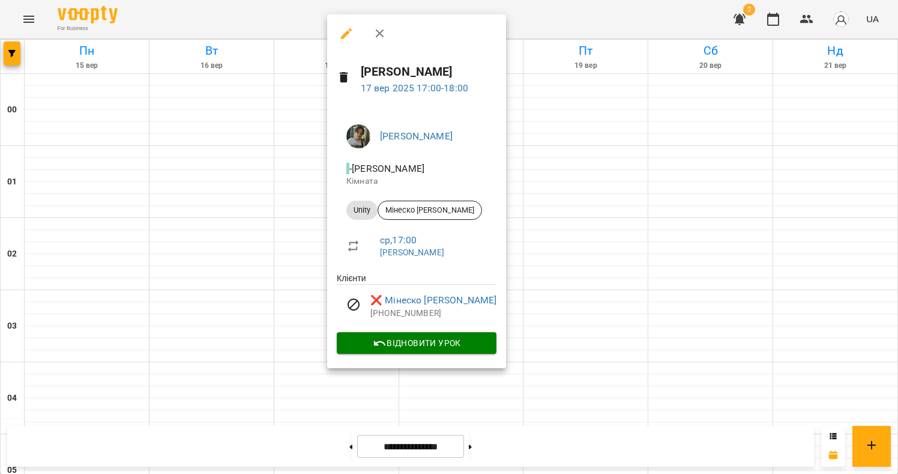
click at [313, 237] on div at bounding box center [449, 237] width 898 height 474
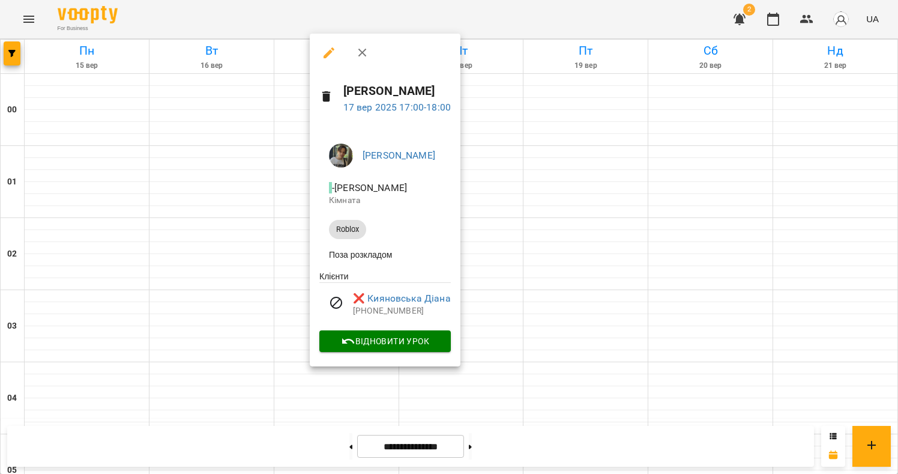
click at [258, 252] on div at bounding box center [449, 237] width 898 height 474
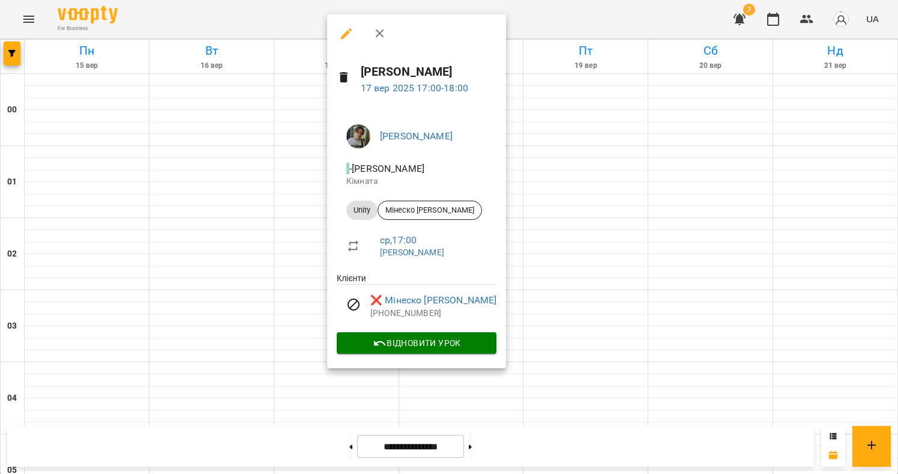
click at [320, 246] on div at bounding box center [449, 237] width 898 height 474
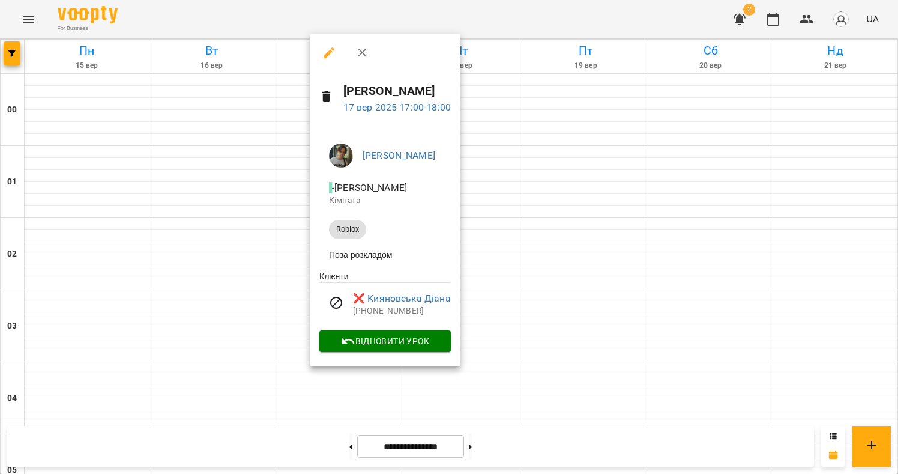
click at [258, 249] on div at bounding box center [449, 237] width 898 height 474
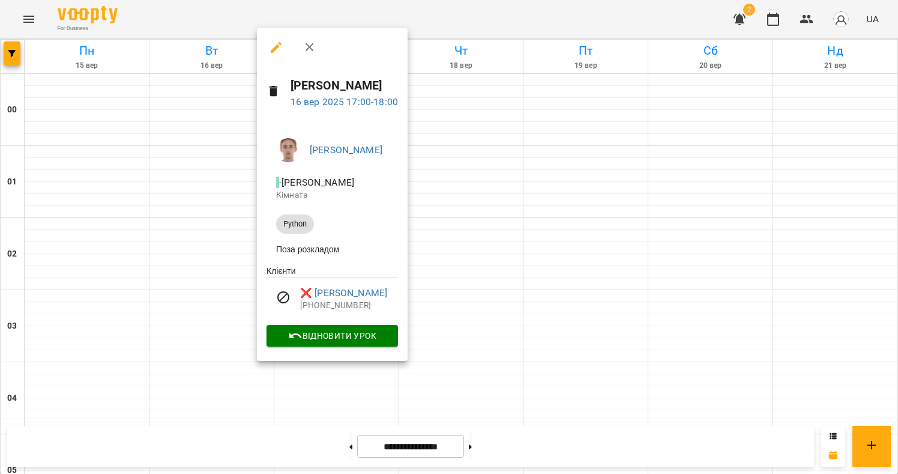
click at [250, 249] on div at bounding box center [449, 237] width 898 height 474
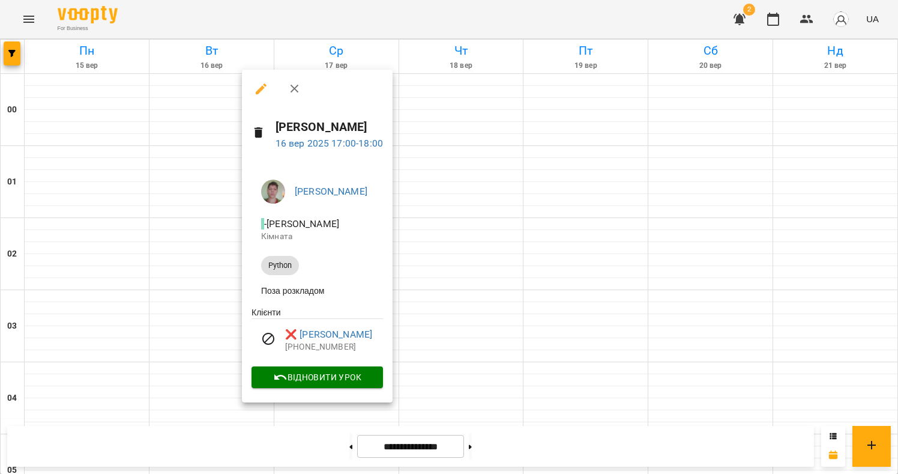
click at [225, 250] on div at bounding box center [449, 237] width 898 height 474
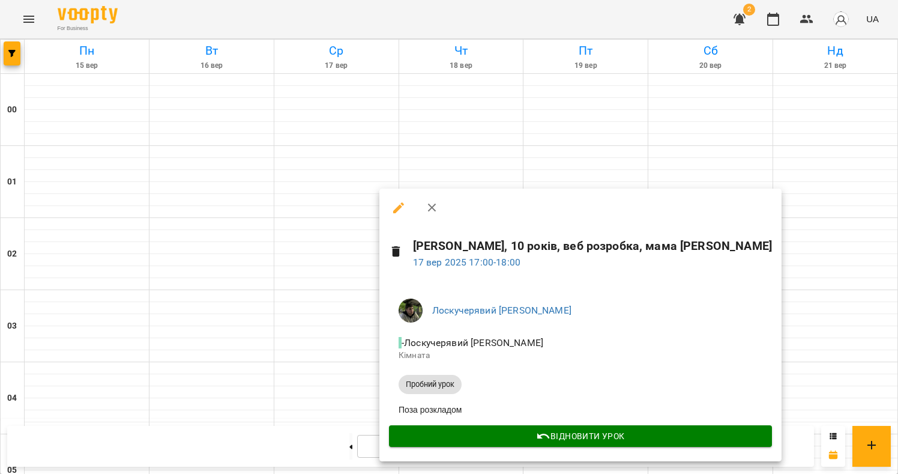
click at [346, 258] on div at bounding box center [449, 237] width 898 height 474
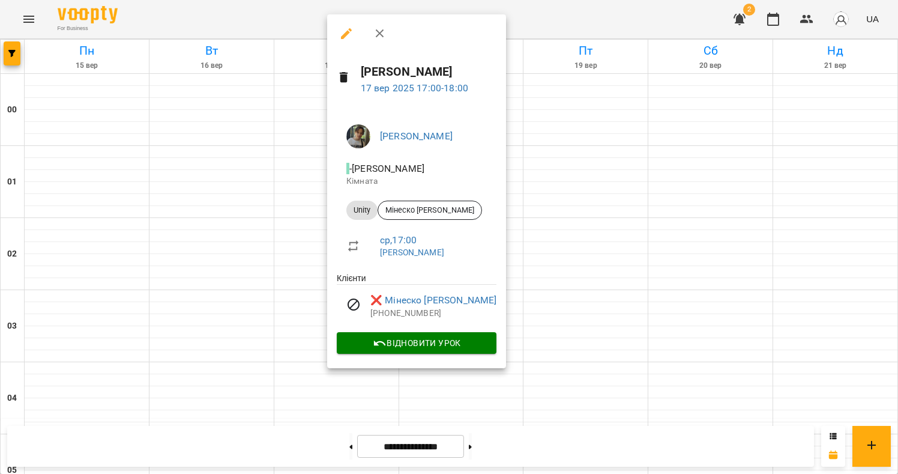
click at [318, 252] on div at bounding box center [449, 237] width 898 height 474
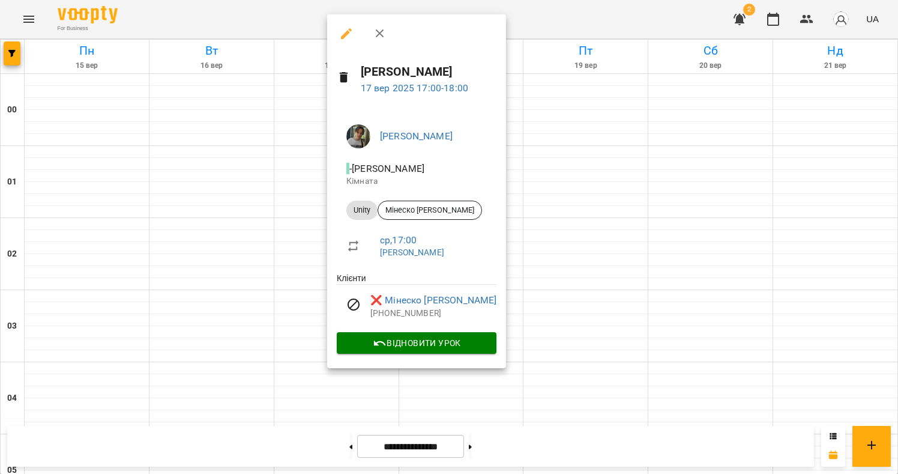
click at [324, 253] on div at bounding box center [449, 237] width 898 height 474
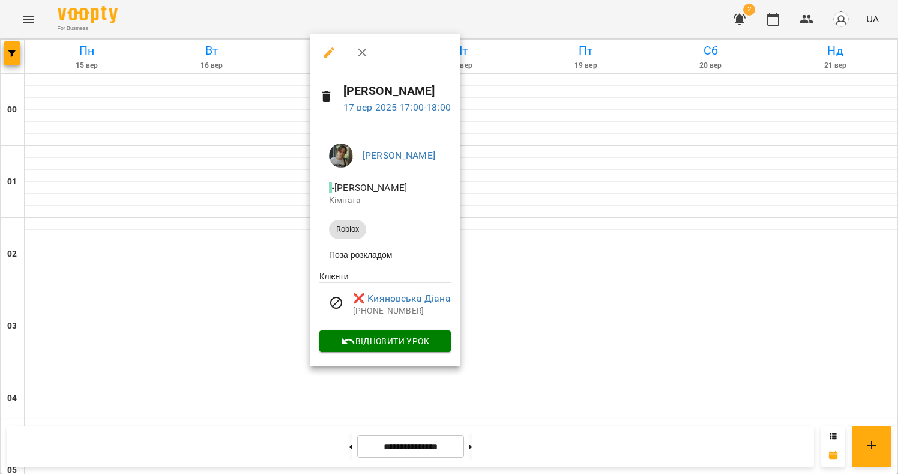
click at [316, 255] on div "Зарічний Василь Олегович - Зарічний Василь Олегович Кімната Roblox Поза розклад…" at bounding box center [385, 245] width 151 height 243
click at [267, 251] on div at bounding box center [449, 237] width 898 height 474
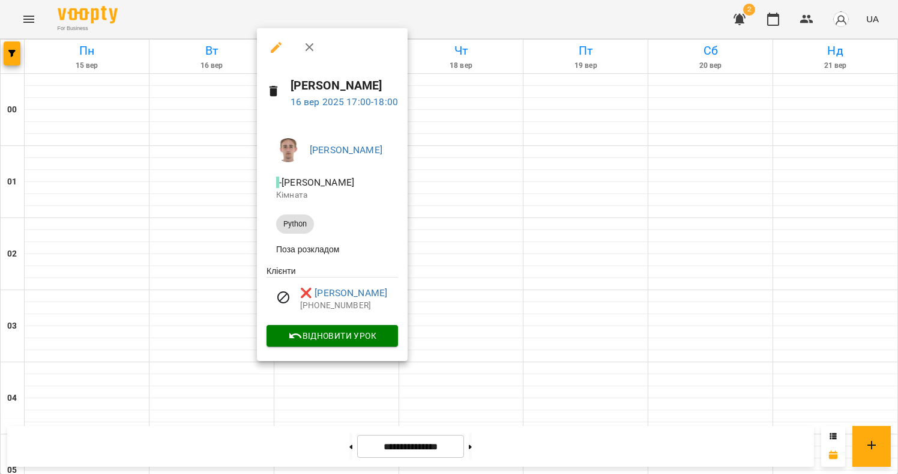
click at [235, 253] on div at bounding box center [449, 237] width 898 height 474
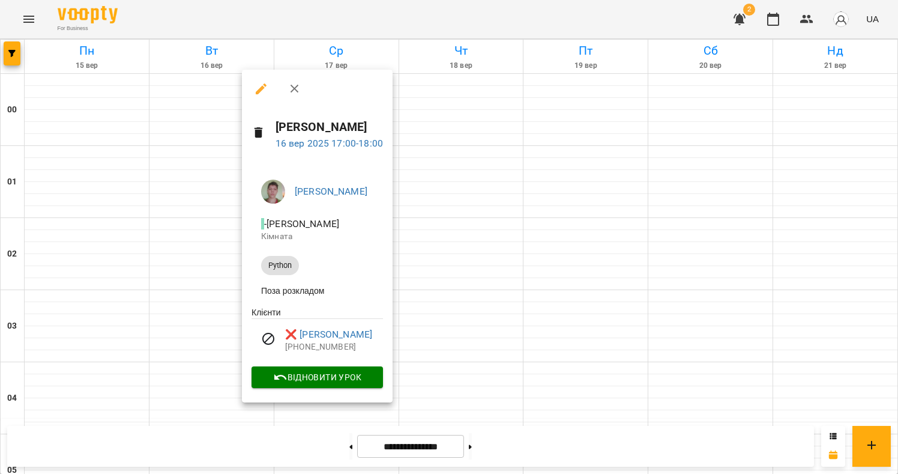
click at [226, 248] on div at bounding box center [449, 237] width 898 height 474
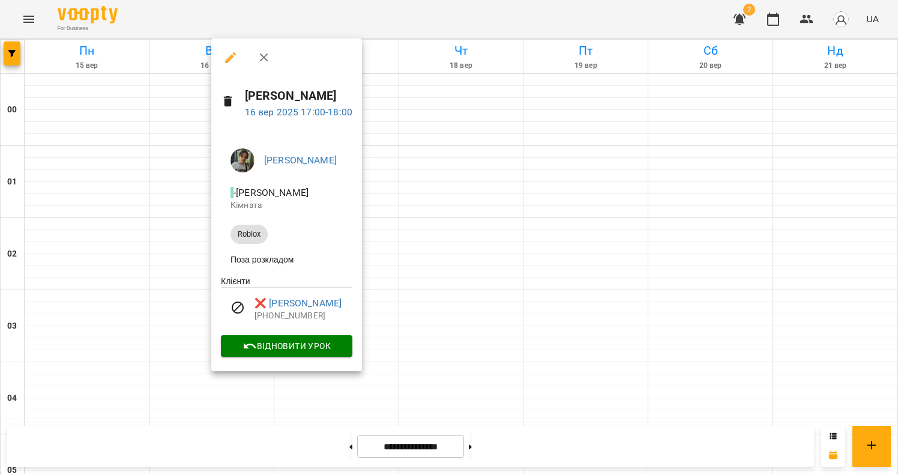
click at [157, 186] on div at bounding box center [449, 237] width 898 height 474
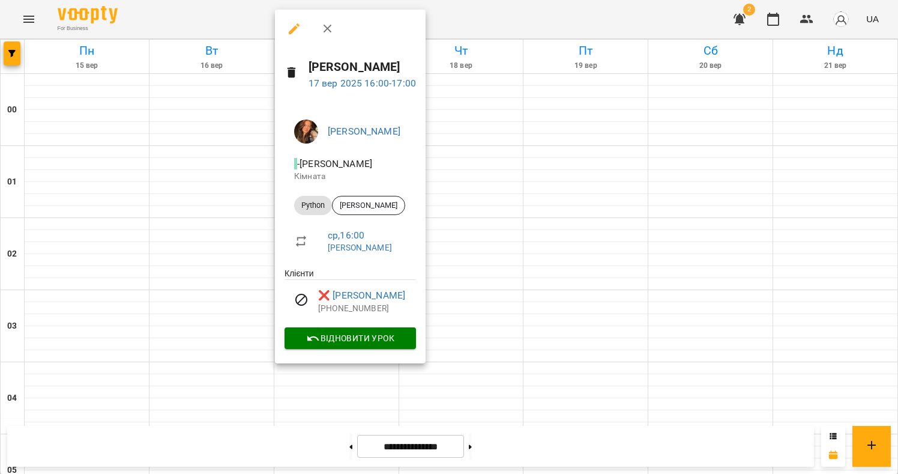
click at [210, 177] on div at bounding box center [449, 237] width 898 height 474
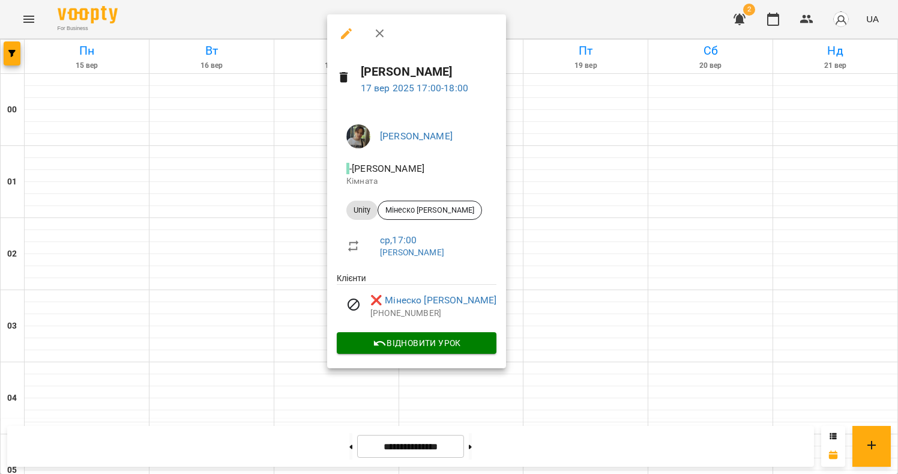
click at [319, 246] on div at bounding box center [449, 237] width 898 height 474
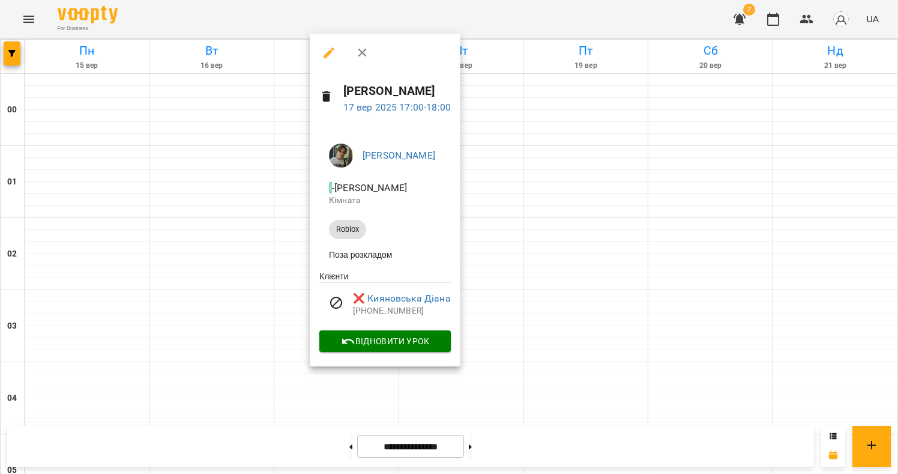
click at [267, 241] on div at bounding box center [449, 237] width 898 height 474
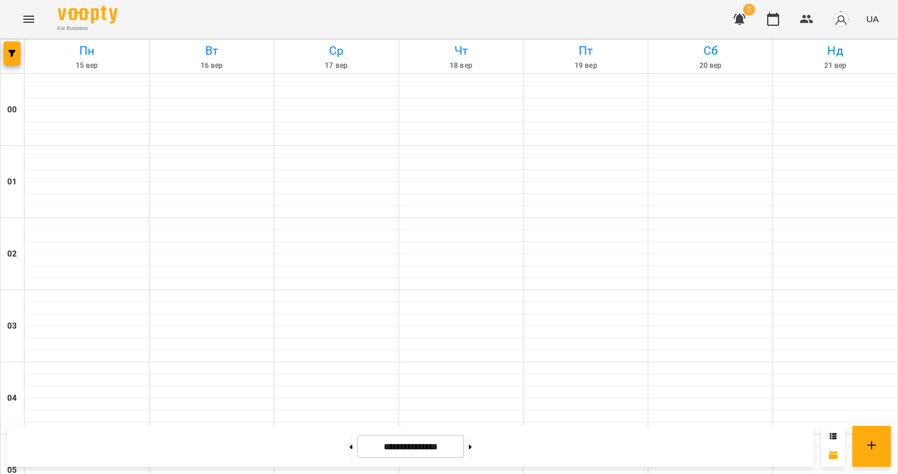
scroll to position [1092, 0]
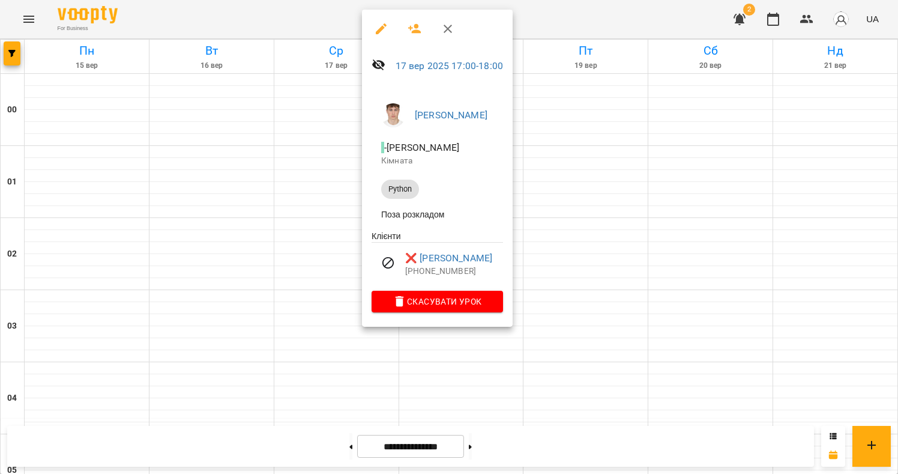
click at [345, 232] on div at bounding box center [449, 237] width 898 height 474
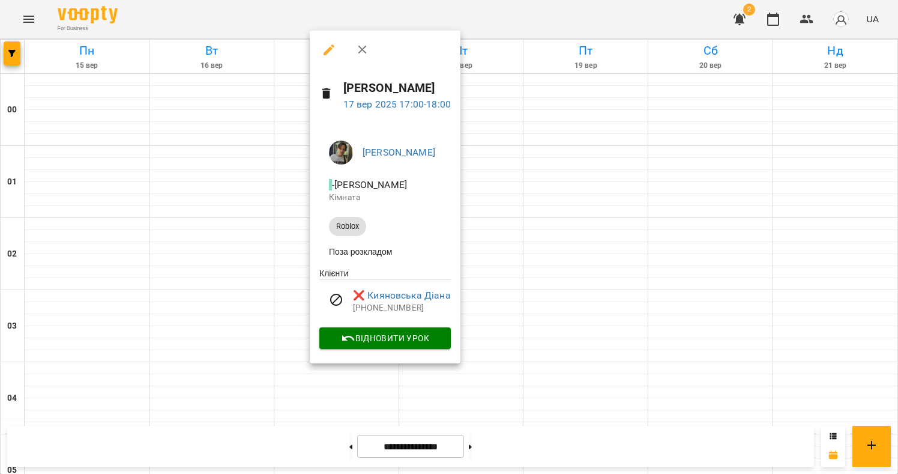
click at [261, 238] on div at bounding box center [449, 237] width 898 height 474
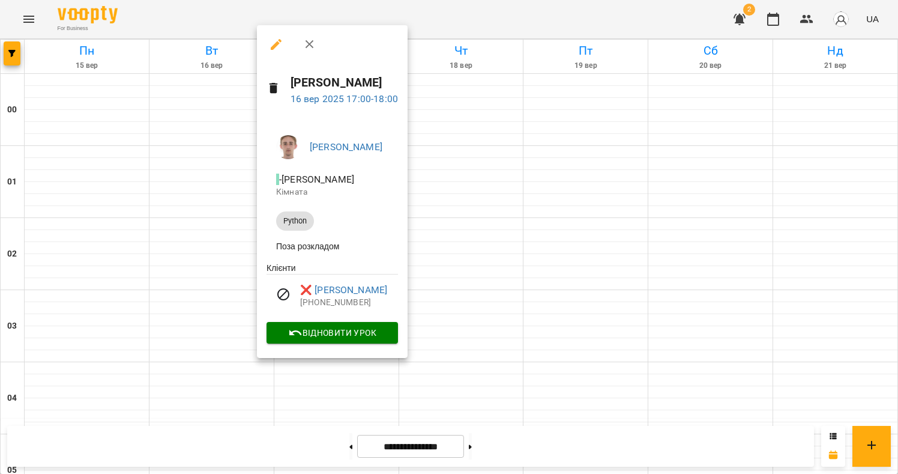
click at [250, 241] on div at bounding box center [449, 237] width 898 height 474
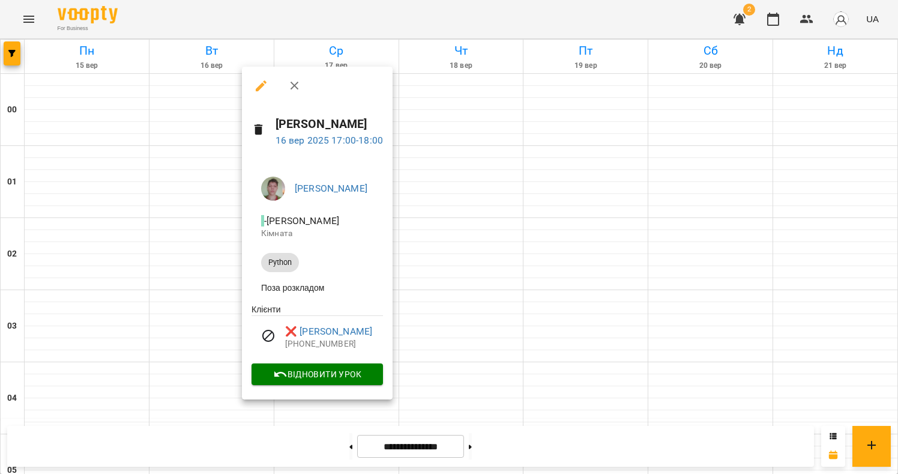
click at [220, 244] on div at bounding box center [449, 237] width 898 height 474
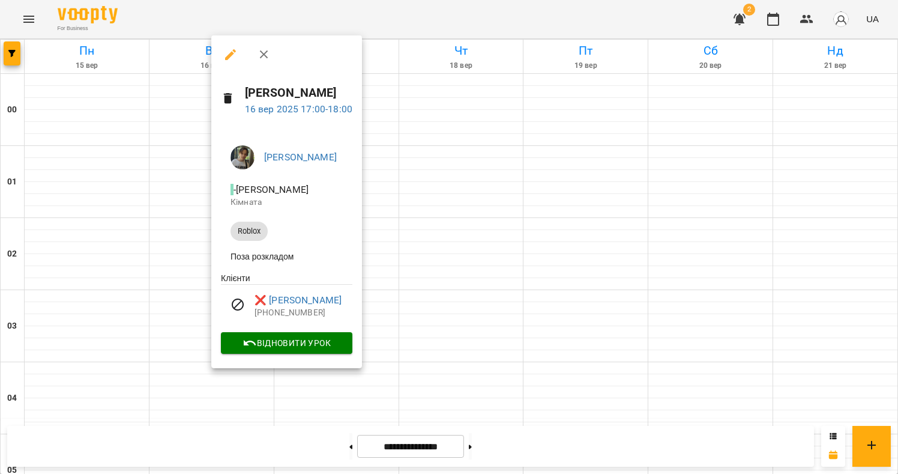
click at [220, 244] on div "Зарічний Василь Олегович - Зарічний Василь Олегович Кімната Roblox Поза розклад…" at bounding box center [286, 247] width 151 height 243
click at [473, 240] on div at bounding box center [449, 237] width 898 height 474
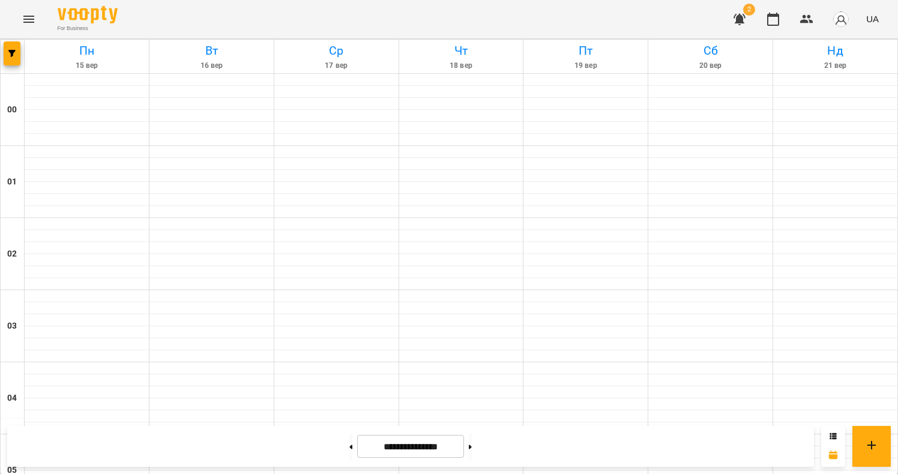
scroll to position [1384, 0]
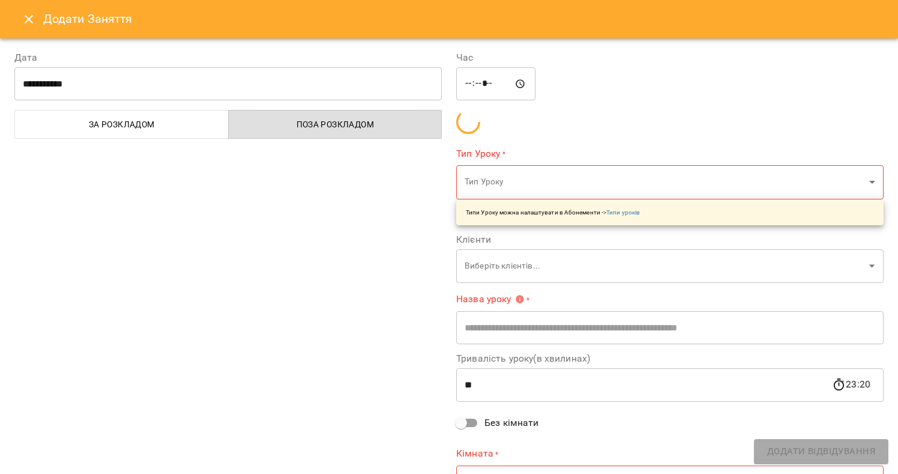
type input "**********"
